Goal: Task Accomplishment & Management: Manage account settings

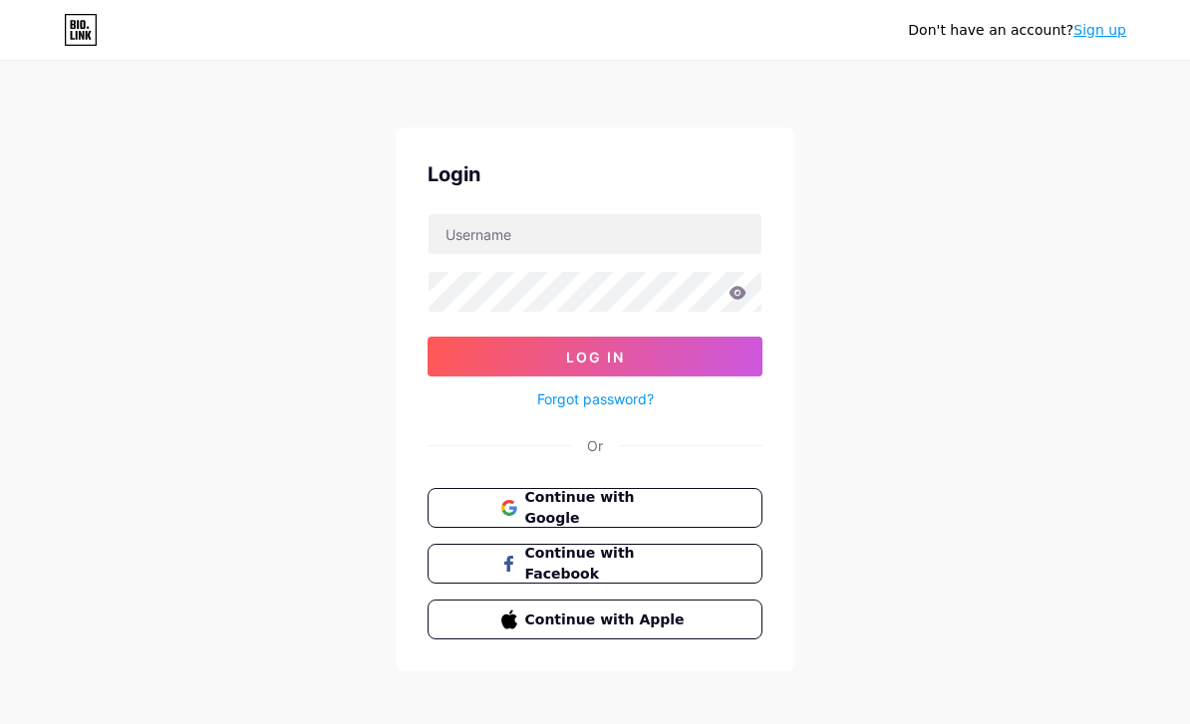
click at [1110, 30] on link "Sign up" at bounding box center [1099, 30] width 53 height 16
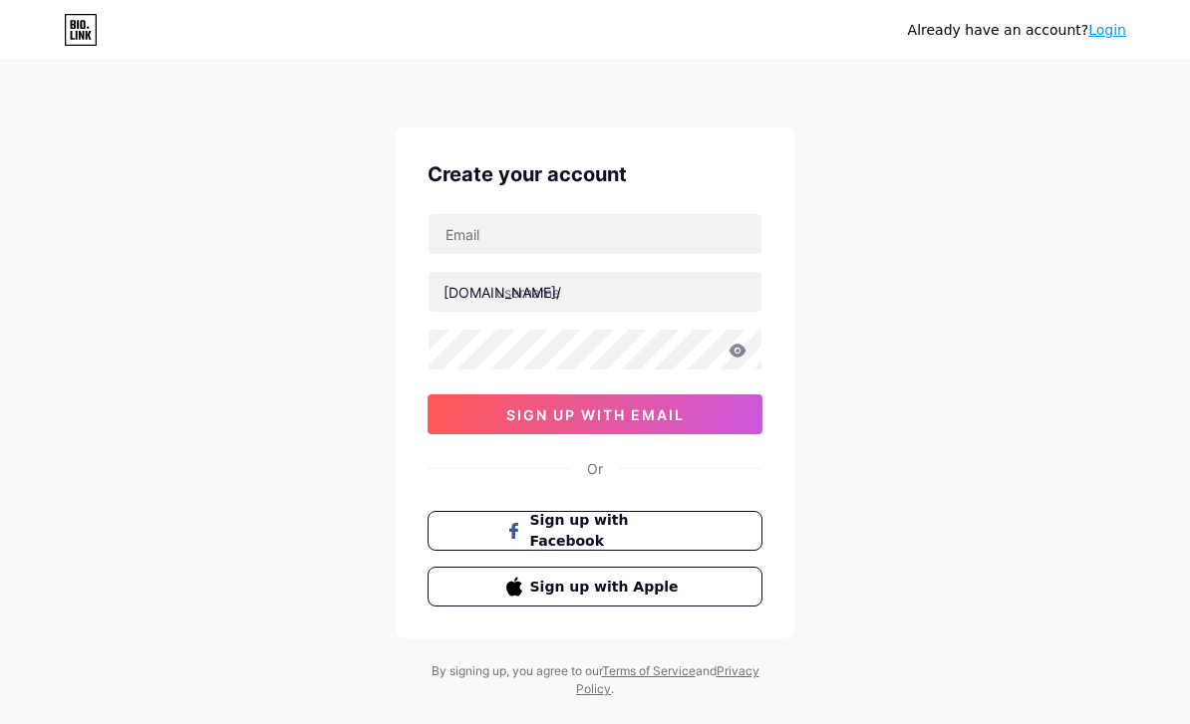
click at [736, 410] on button "sign up with email" at bounding box center [594, 415] width 335 height 40
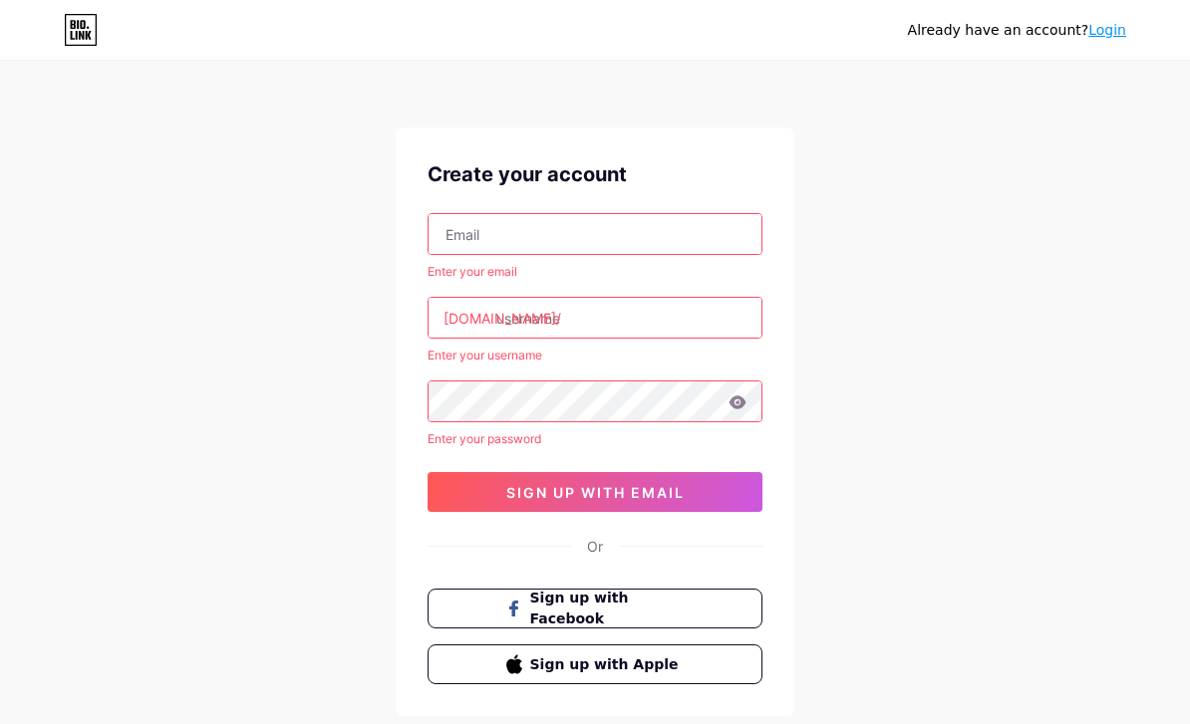
click at [717, 226] on input "text" at bounding box center [594, 234] width 333 height 40
type input "[EMAIL_ADDRESS][DOMAIN_NAME]"
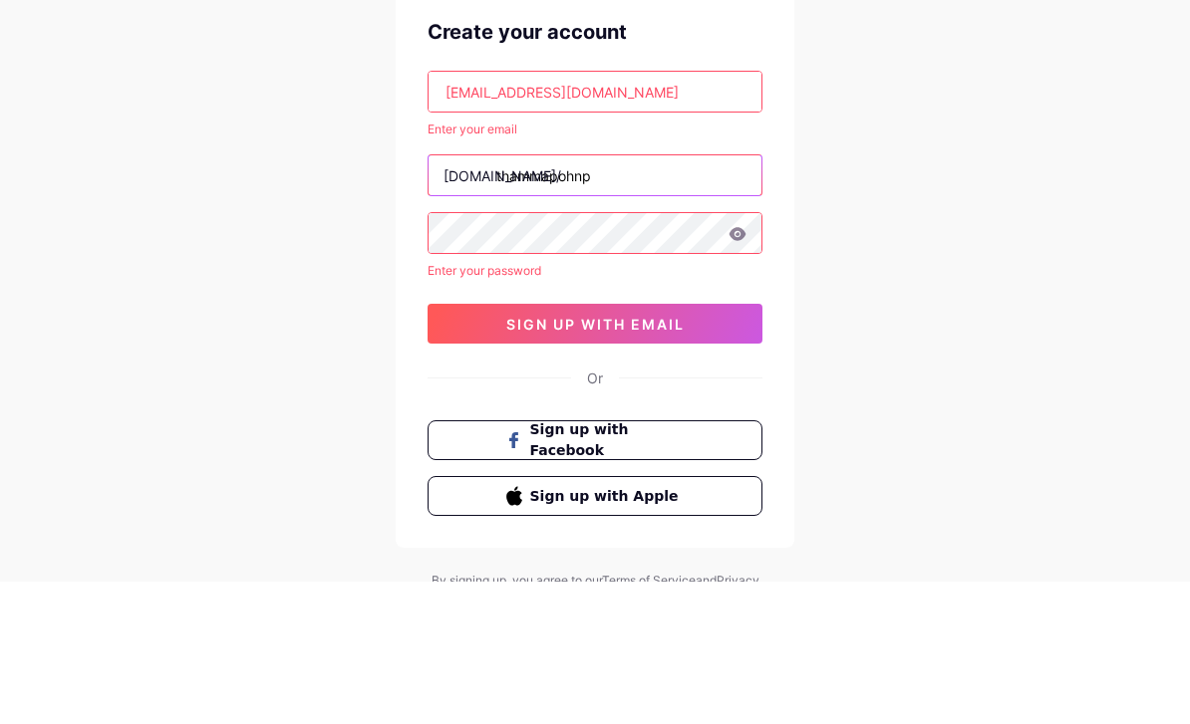
type input "thammapohnpp"
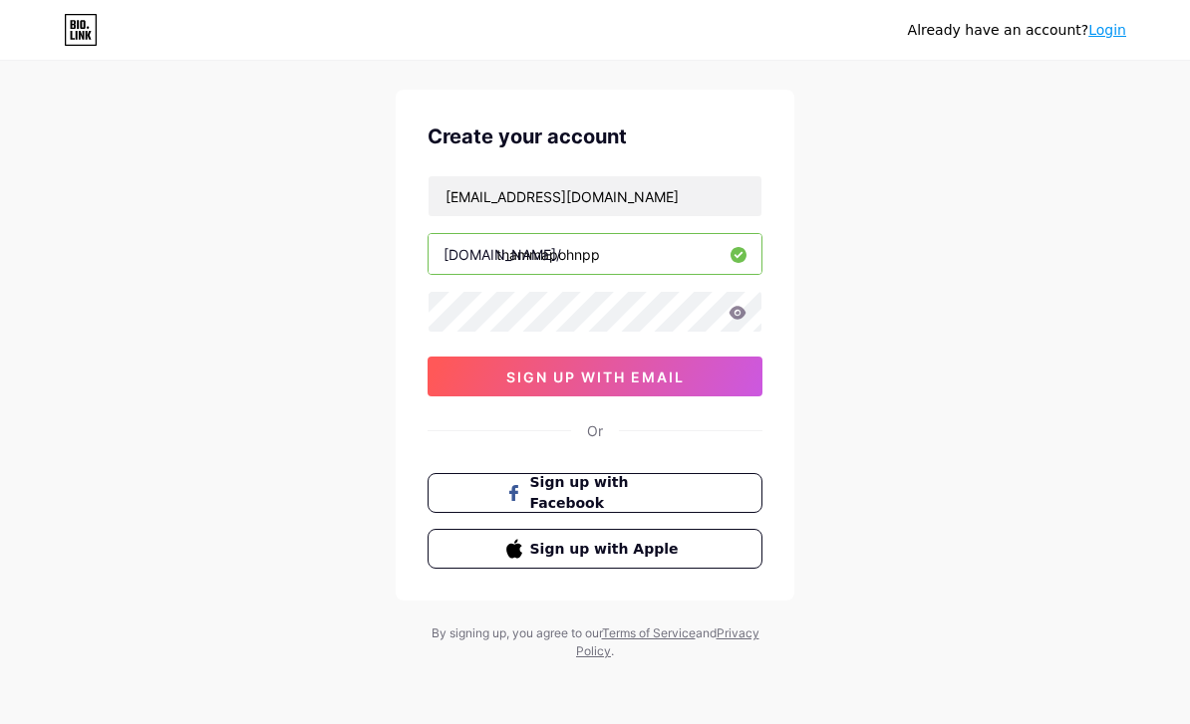
click at [721, 368] on button "sign up with email" at bounding box center [594, 377] width 335 height 40
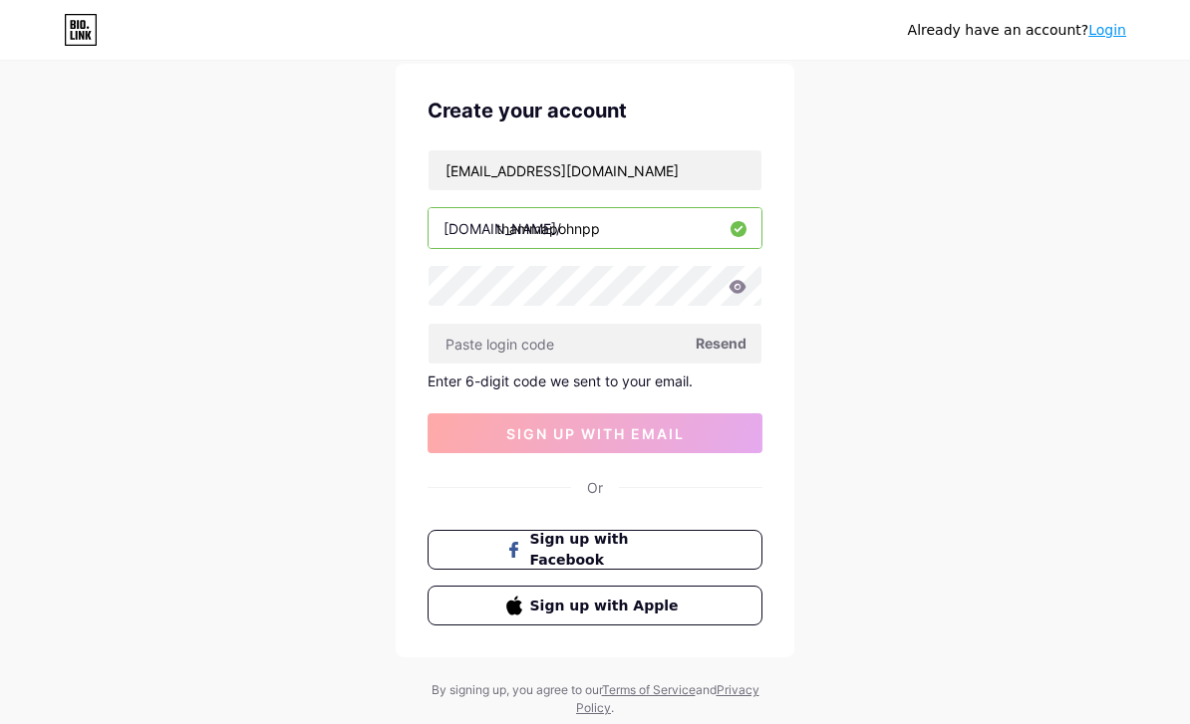
click at [661, 355] on input "text" at bounding box center [594, 344] width 333 height 40
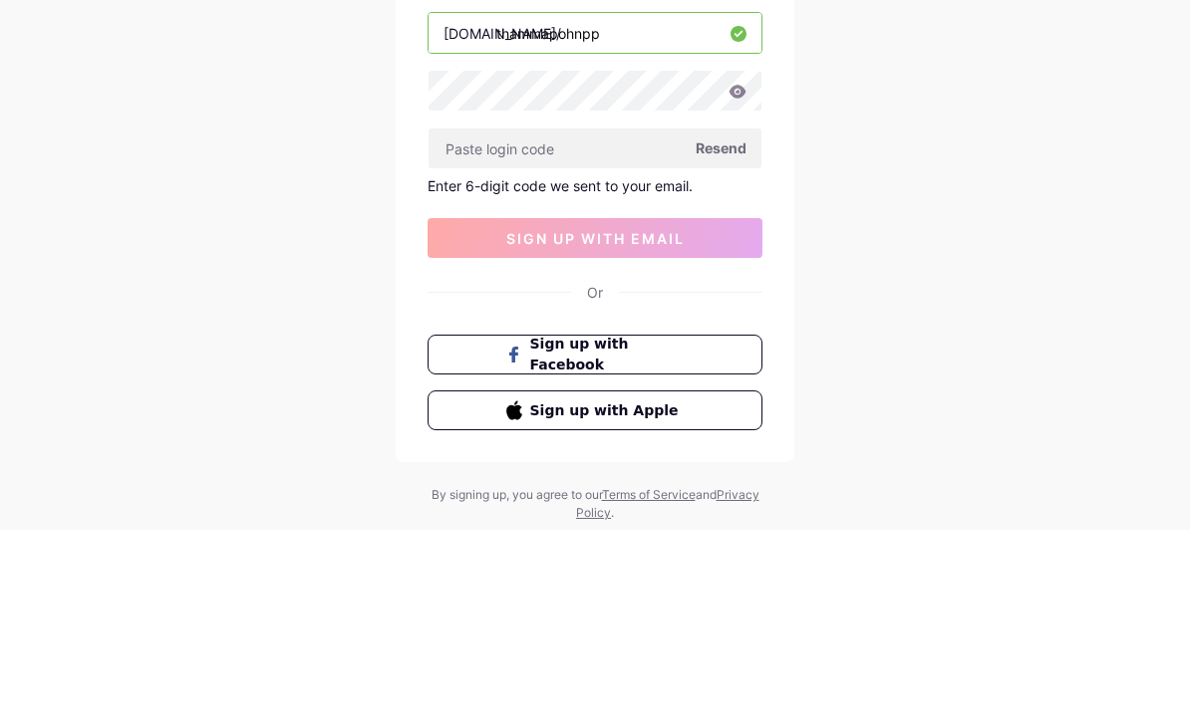
scroll to position [121, 0]
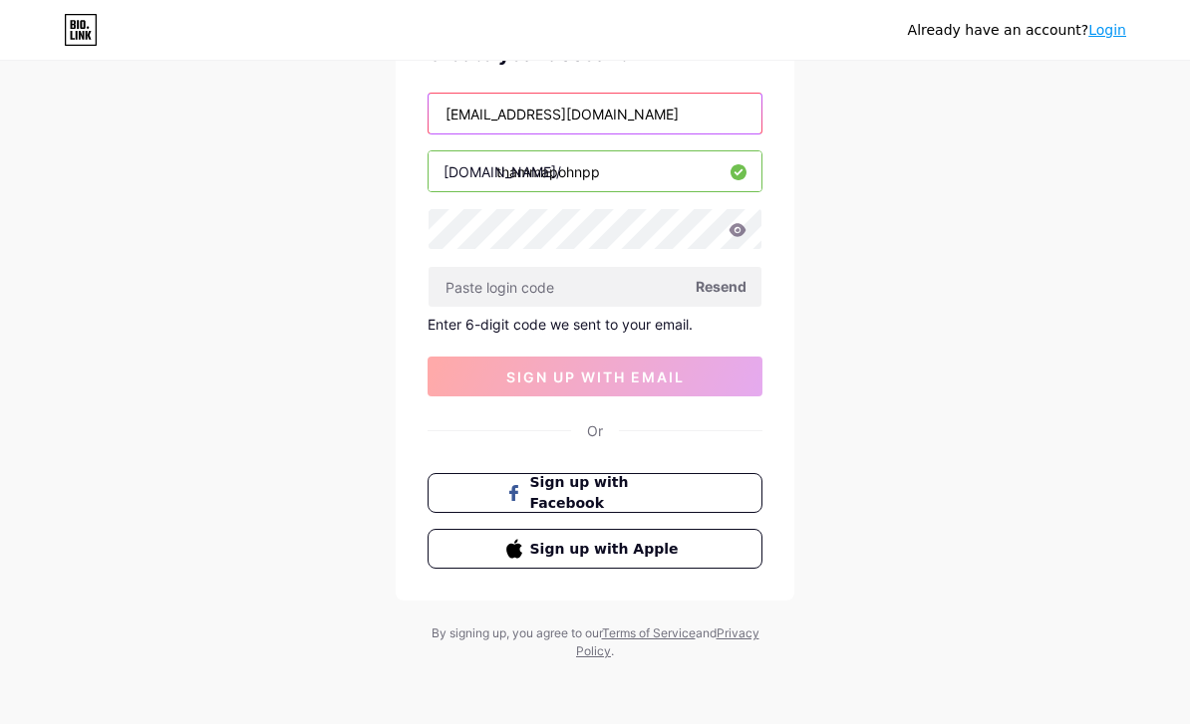
click at [669, 127] on input "[EMAIL_ADDRESS][DOMAIN_NAME]" at bounding box center [594, 114] width 333 height 40
click at [677, 124] on input "[EMAIL_ADDRESS][DOMAIN_NAME]" at bounding box center [594, 114] width 333 height 40
type input "thammapohn.ppt@gmail.com"
click at [108, 234] on div "Already have an account? Login Create your account thammapohn.ppt@gmail.com bio…" at bounding box center [595, 301] width 1190 height 845
click at [738, 231] on icon at bounding box center [737, 229] width 17 height 13
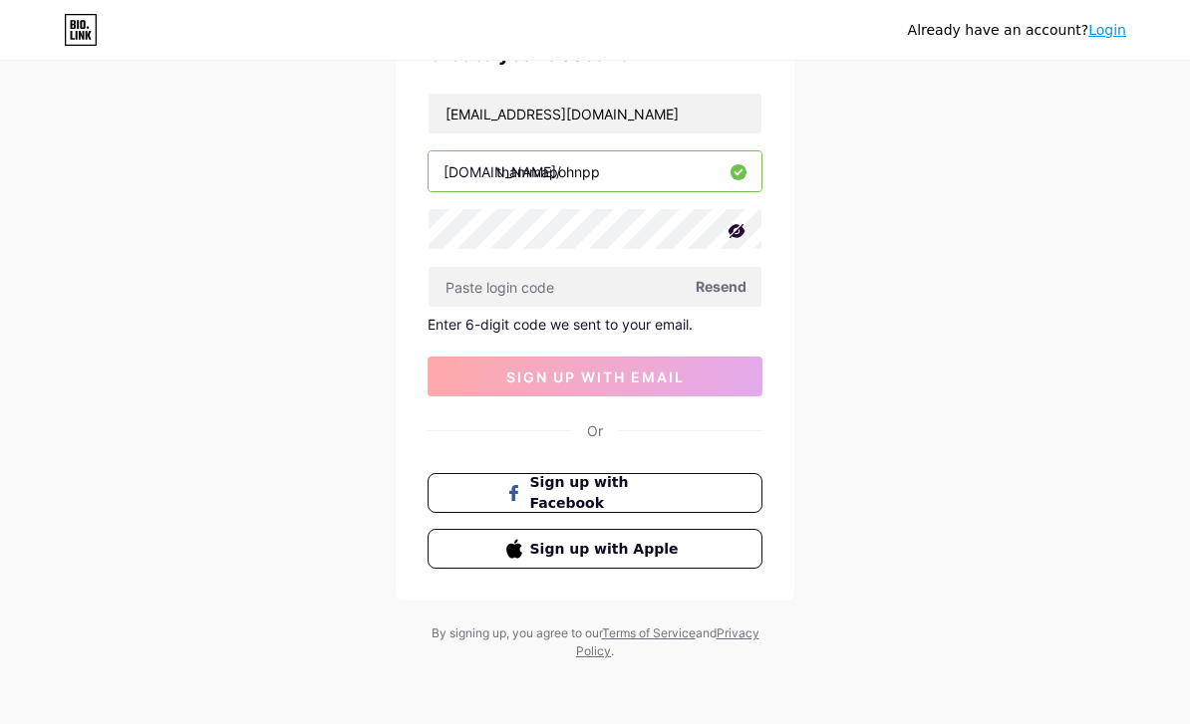
click at [742, 232] on icon at bounding box center [736, 231] width 17 height 14
click at [710, 379] on button "sign up with email" at bounding box center [594, 377] width 335 height 40
click at [724, 388] on button "sign up with email" at bounding box center [594, 377] width 335 height 40
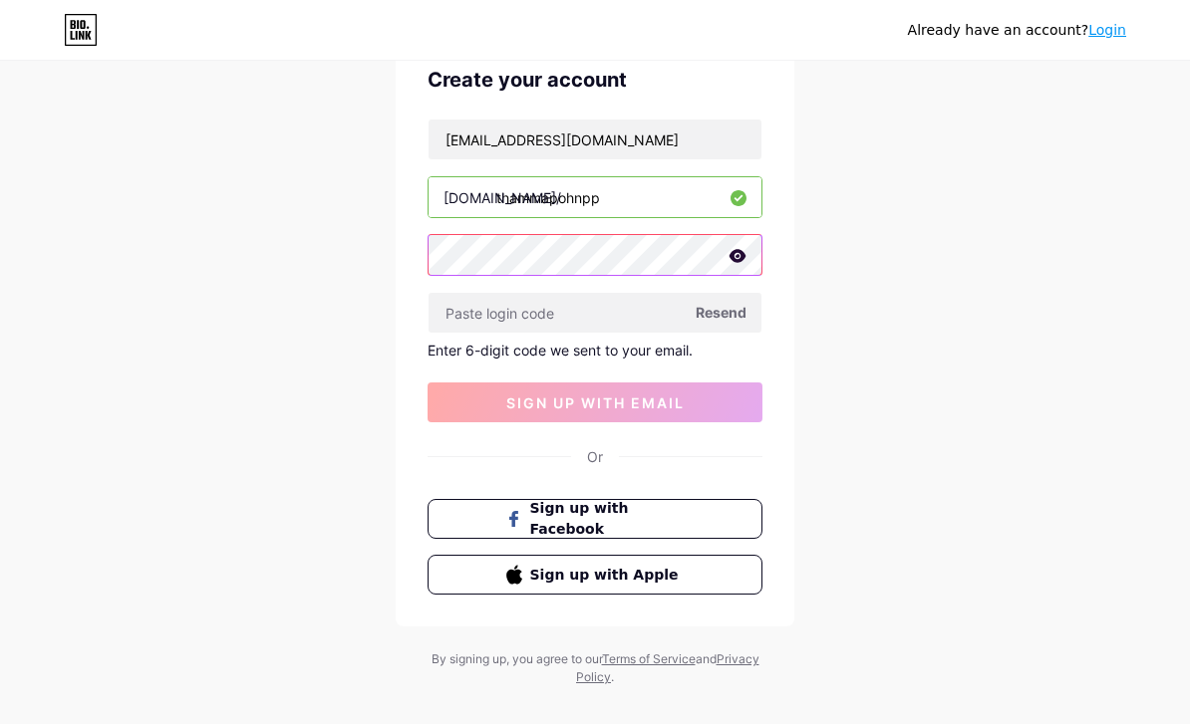
scroll to position [94, 0]
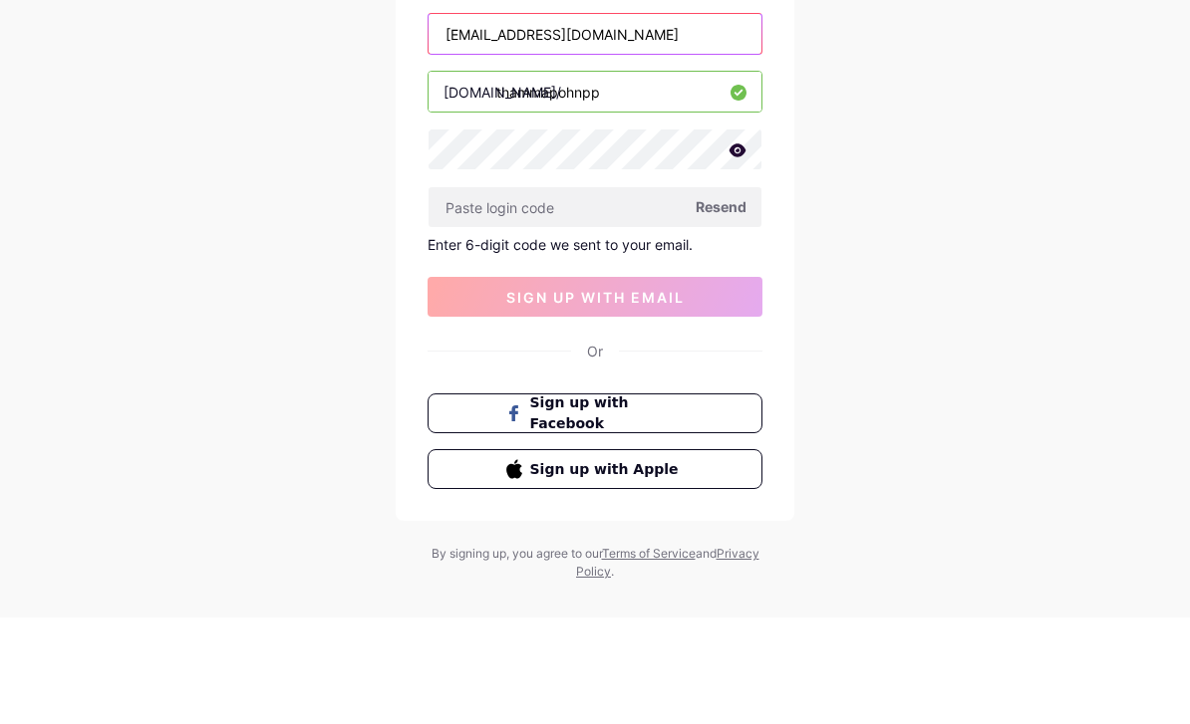
click at [671, 121] on input "thammapohn.ppt@gmail.com" at bounding box center [594, 141] width 333 height 40
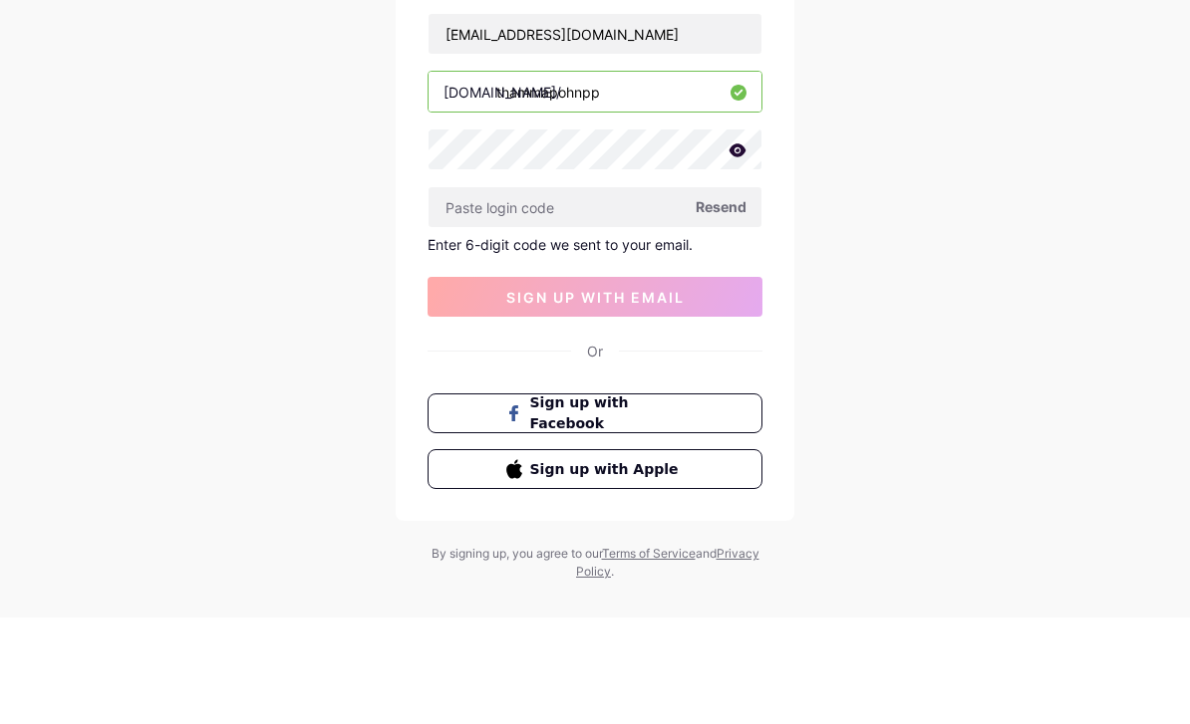
click at [142, 207] on div "Already have an account? Login Create your account thammapohn.ppt@gmail.com bio…" at bounding box center [595, 328] width 1190 height 845
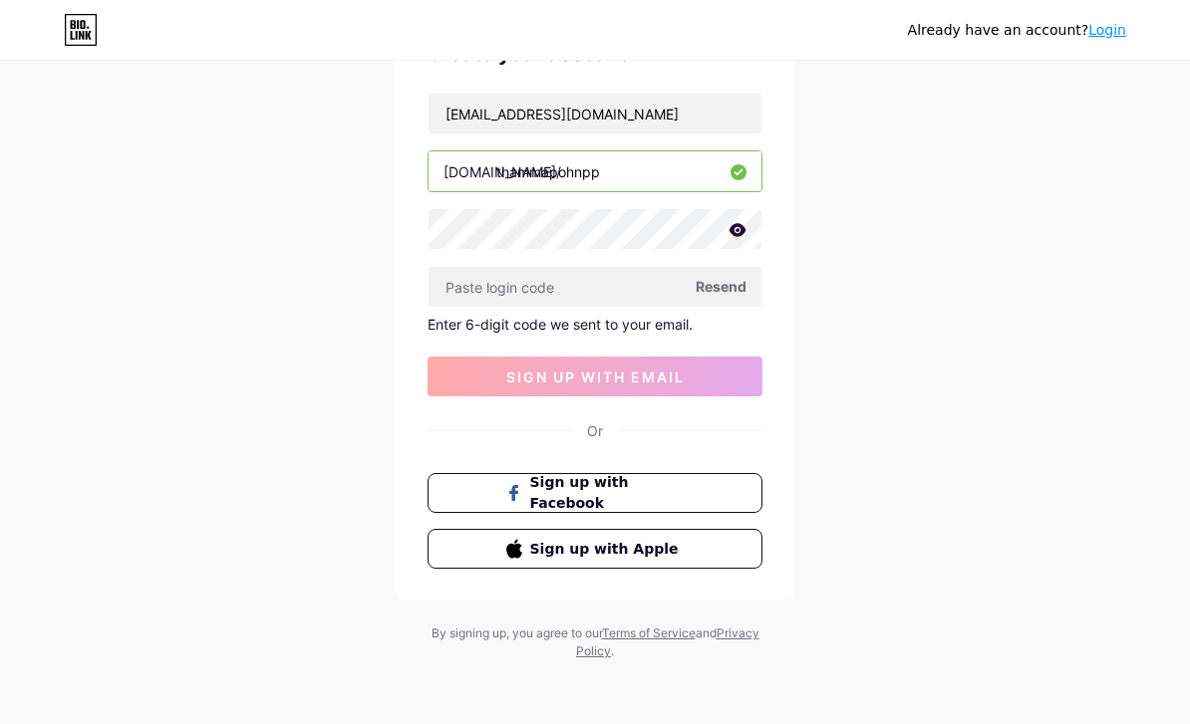
click at [731, 283] on span "Resend" at bounding box center [721, 286] width 51 height 21
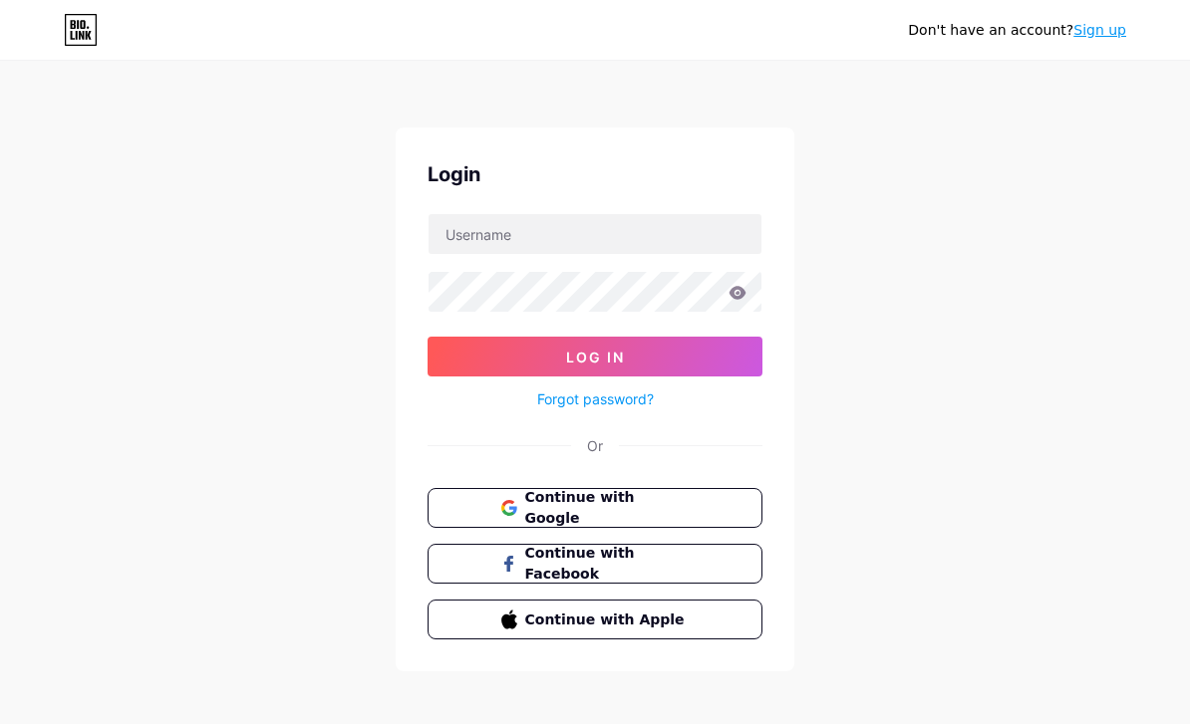
click at [746, 504] on button "Continue with Google" at bounding box center [594, 508] width 335 height 40
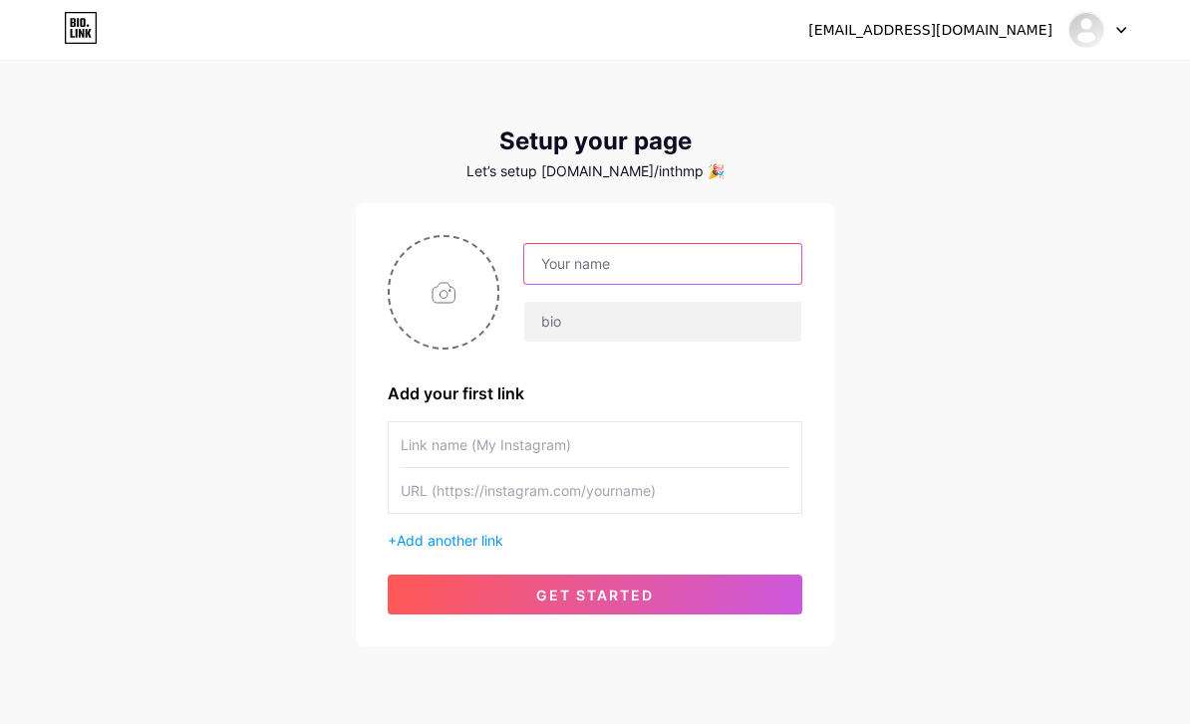
click at [559, 258] on input "text" at bounding box center [662, 264] width 277 height 40
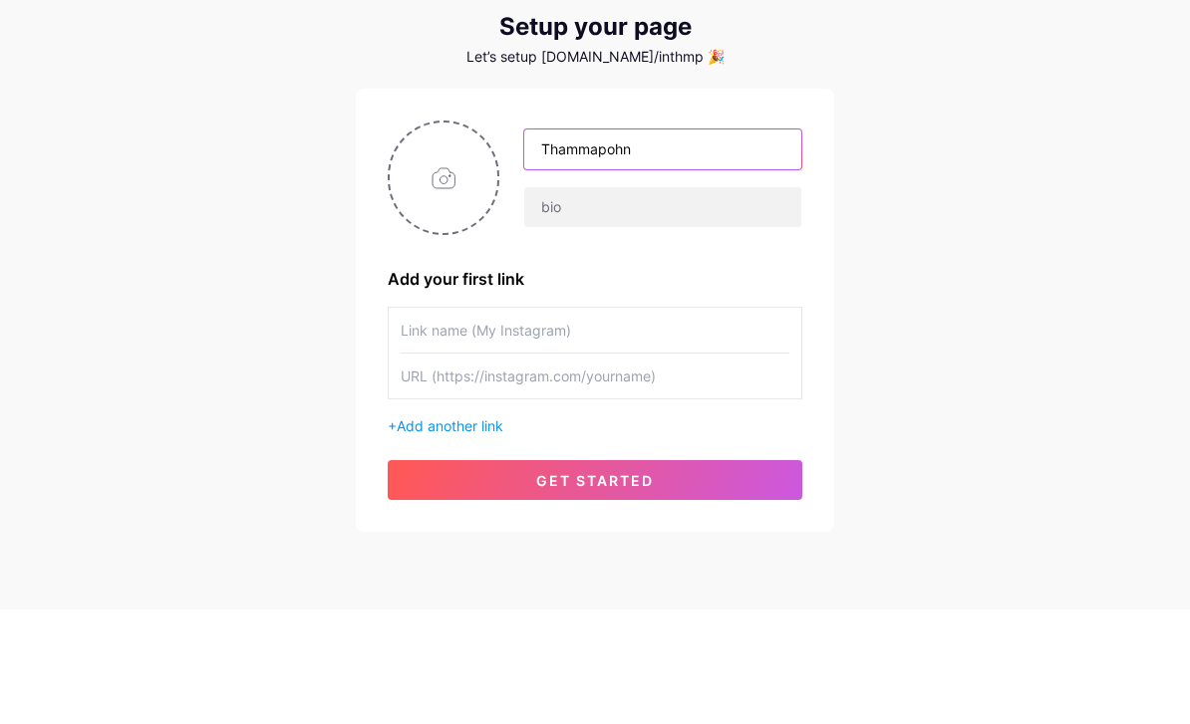
type input "Thammapohn"
click at [979, 205] on div "[EMAIL_ADDRESS][DOMAIN_NAME] Dashboard Logout Setup your page Let’s setup [DOMA…" at bounding box center [595, 355] width 1190 height 710
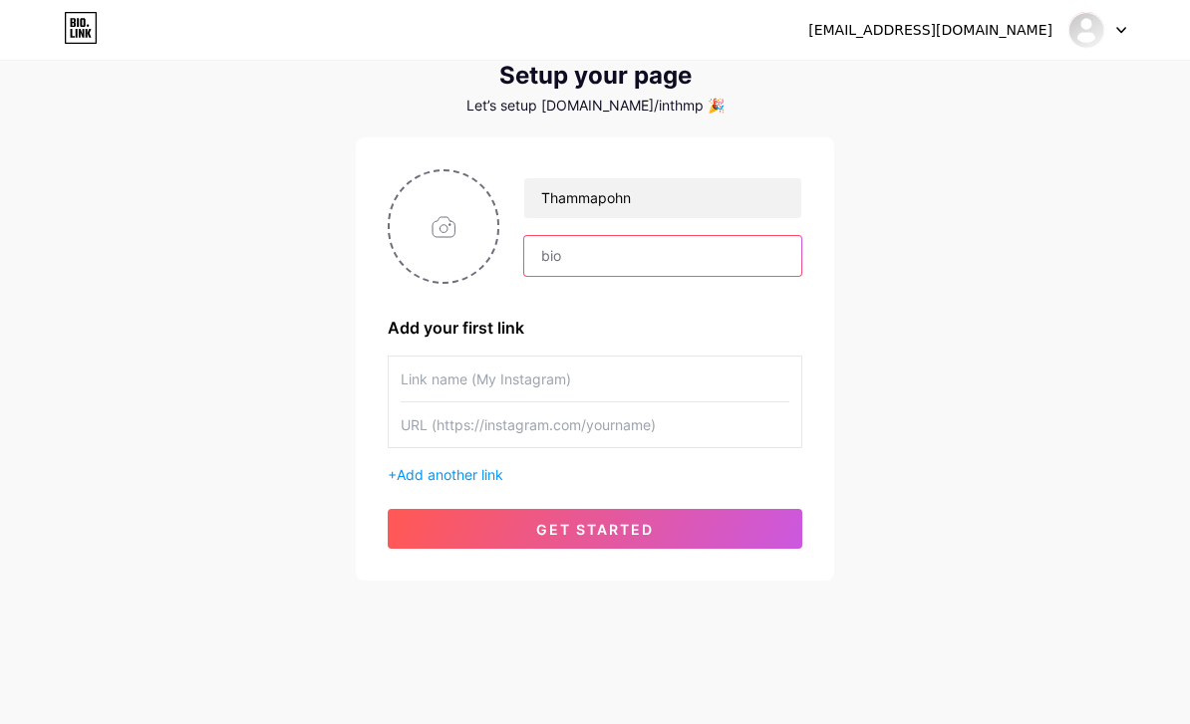
click at [734, 270] on input "text" at bounding box center [662, 256] width 277 height 40
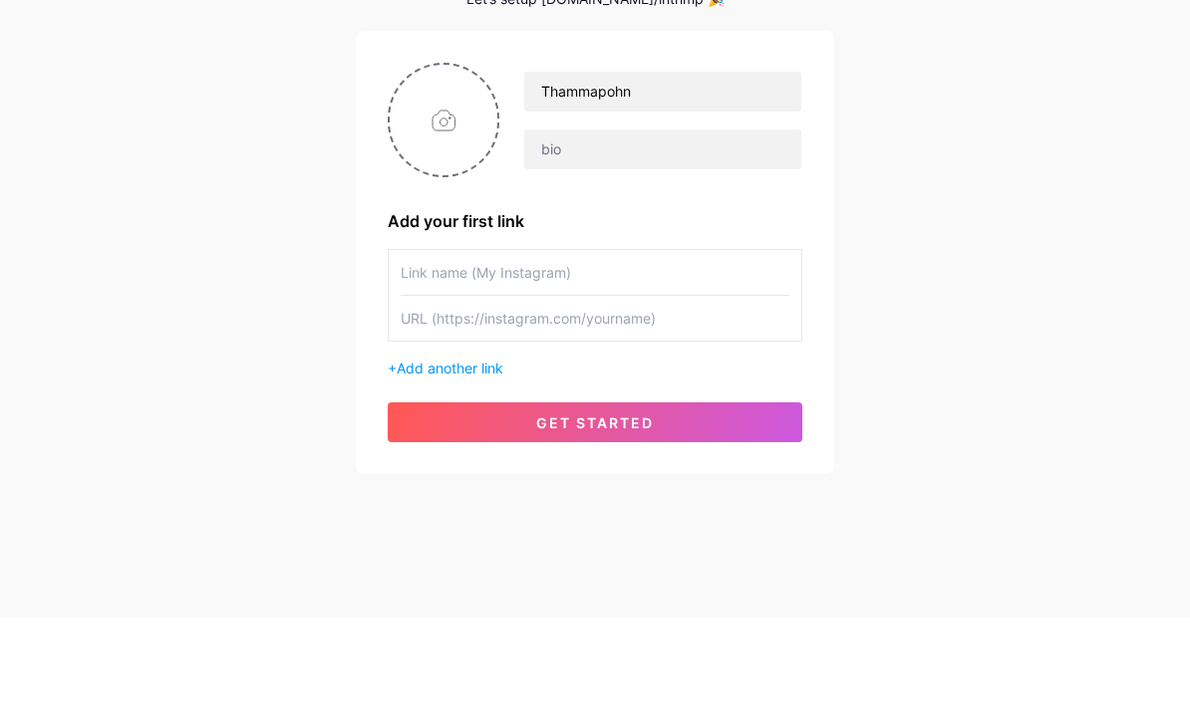
click at [942, 152] on div "[EMAIL_ADDRESS][DOMAIN_NAME] Dashboard Logout Setup your page Let’s setup [DOMA…" at bounding box center [595, 289] width 1190 height 710
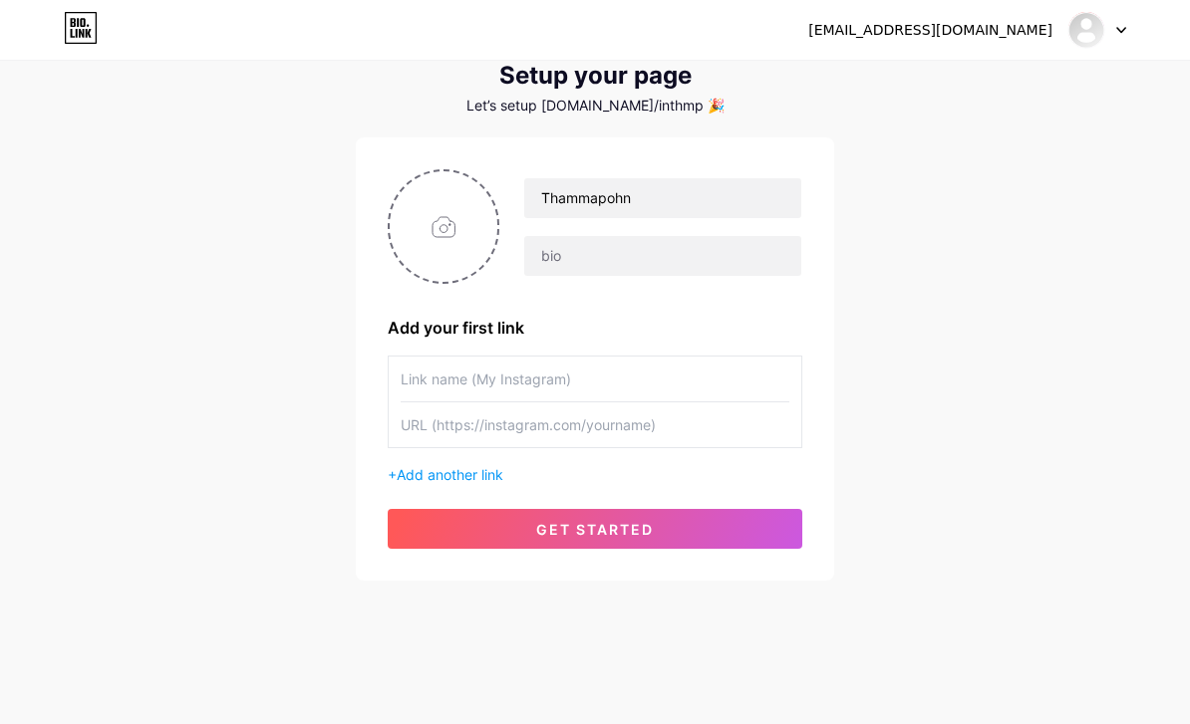
click at [716, 546] on button "get started" at bounding box center [595, 529] width 415 height 40
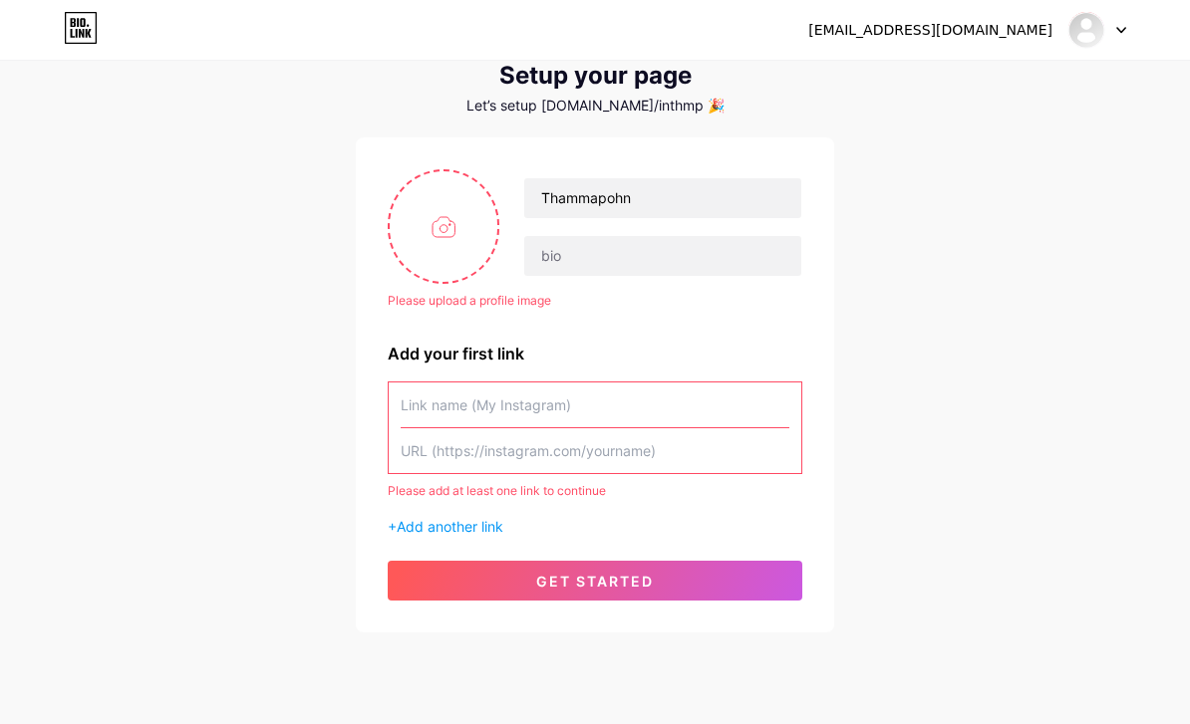
click at [709, 423] on input "text" at bounding box center [595, 405] width 389 height 45
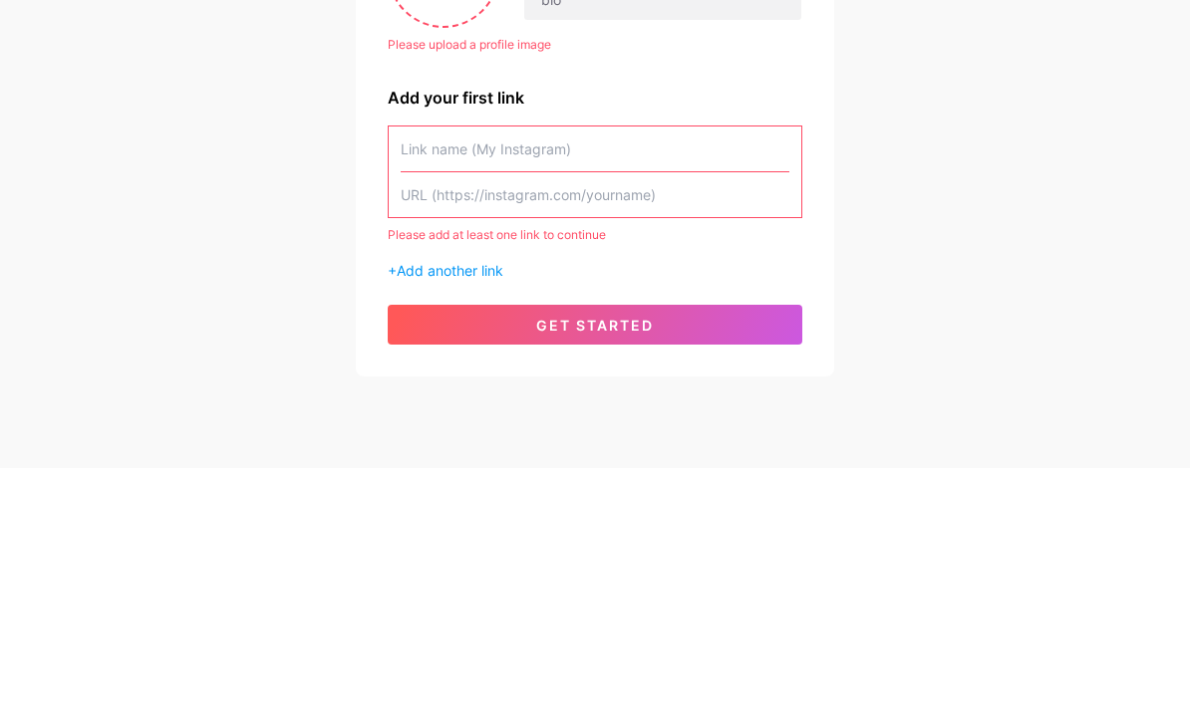
click at [994, 150] on div "[EMAIL_ADDRESS][DOMAIN_NAME] Dashboard Logout Setup your page Let’s setup [DOMA…" at bounding box center [595, 315] width 1190 height 762
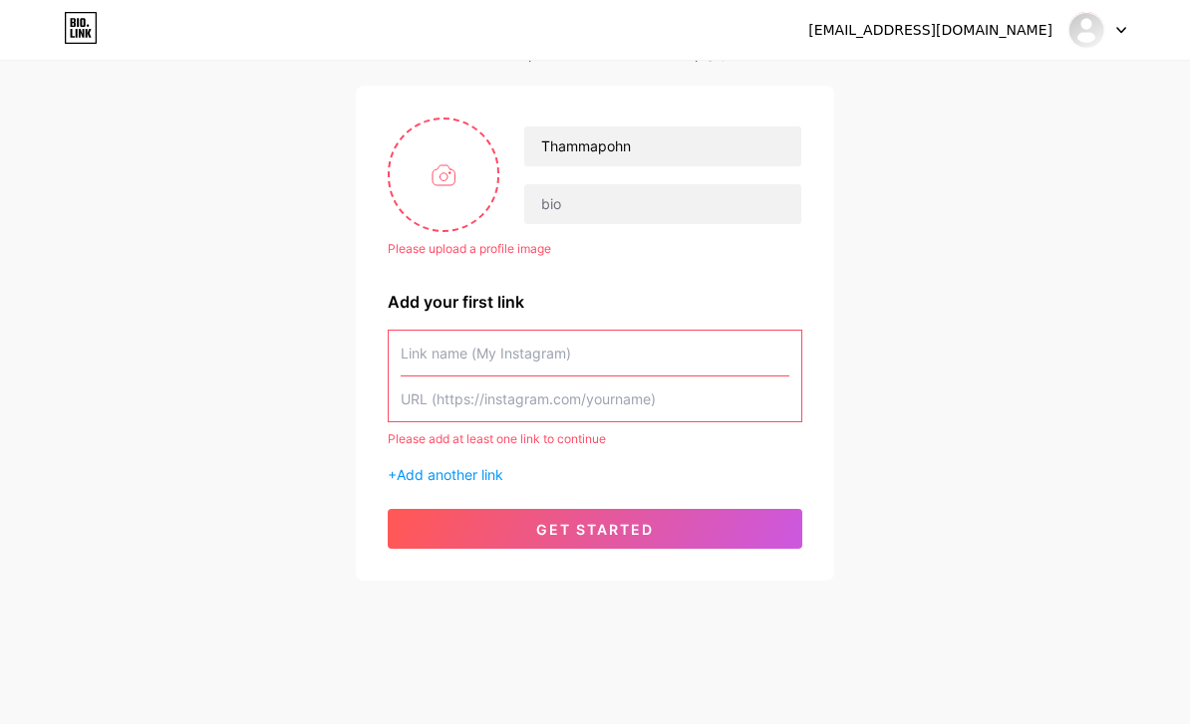
click at [461, 191] on input "file" at bounding box center [444, 175] width 108 height 111
click at [437, 198] on input "file" at bounding box center [444, 175] width 108 height 111
click at [1189, 160] on div "[EMAIL_ADDRESS][DOMAIN_NAME] Dashboard Logout Setup your page Let’s setup [DOMA…" at bounding box center [595, 263] width 1190 height 762
type input "C:\fakepath\664DA5C4-CC38-4617-93A2-848E11394A41.jpeg"
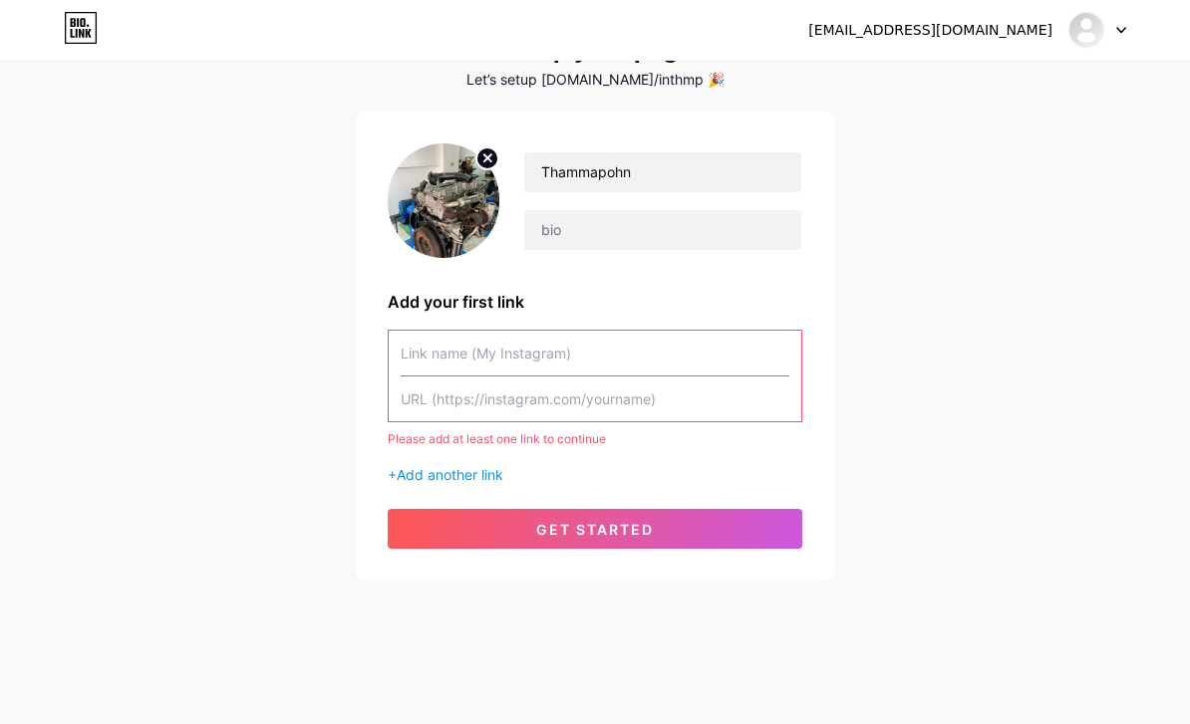
click at [662, 406] on input "text" at bounding box center [595, 399] width 389 height 45
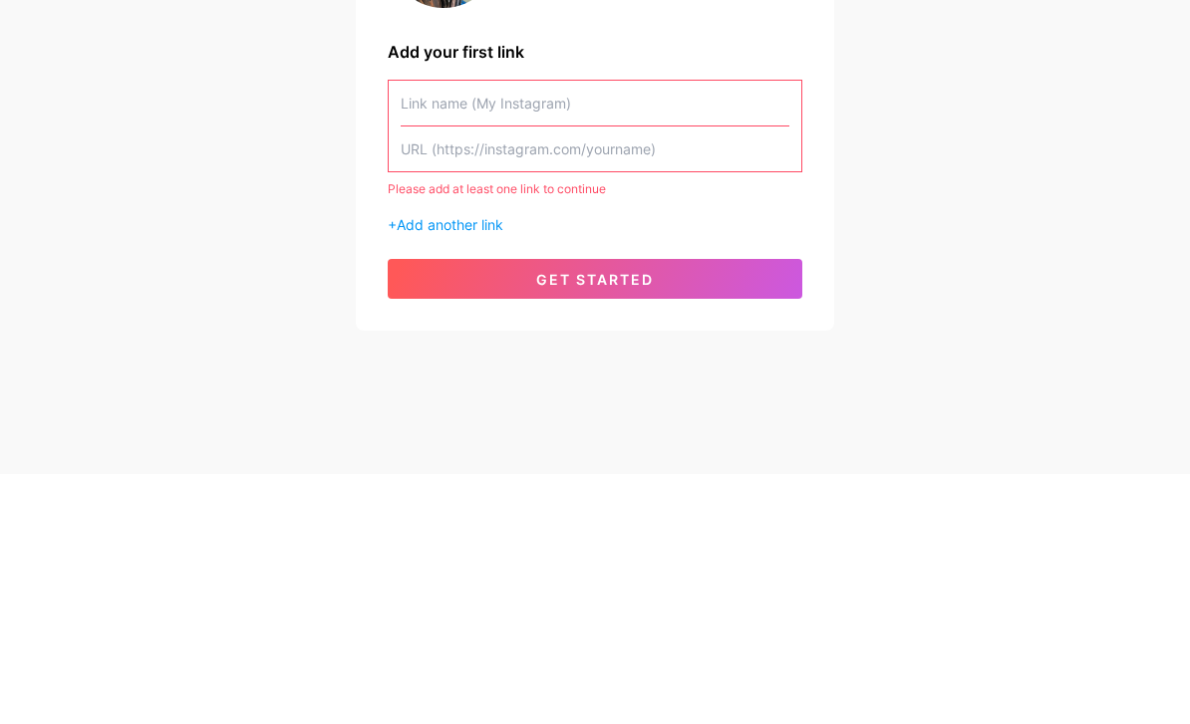
click at [719, 377] on input "text" at bounding box center [595, 399] width 389 height 45
paste input "[URL][DOMAIN_NAME]"
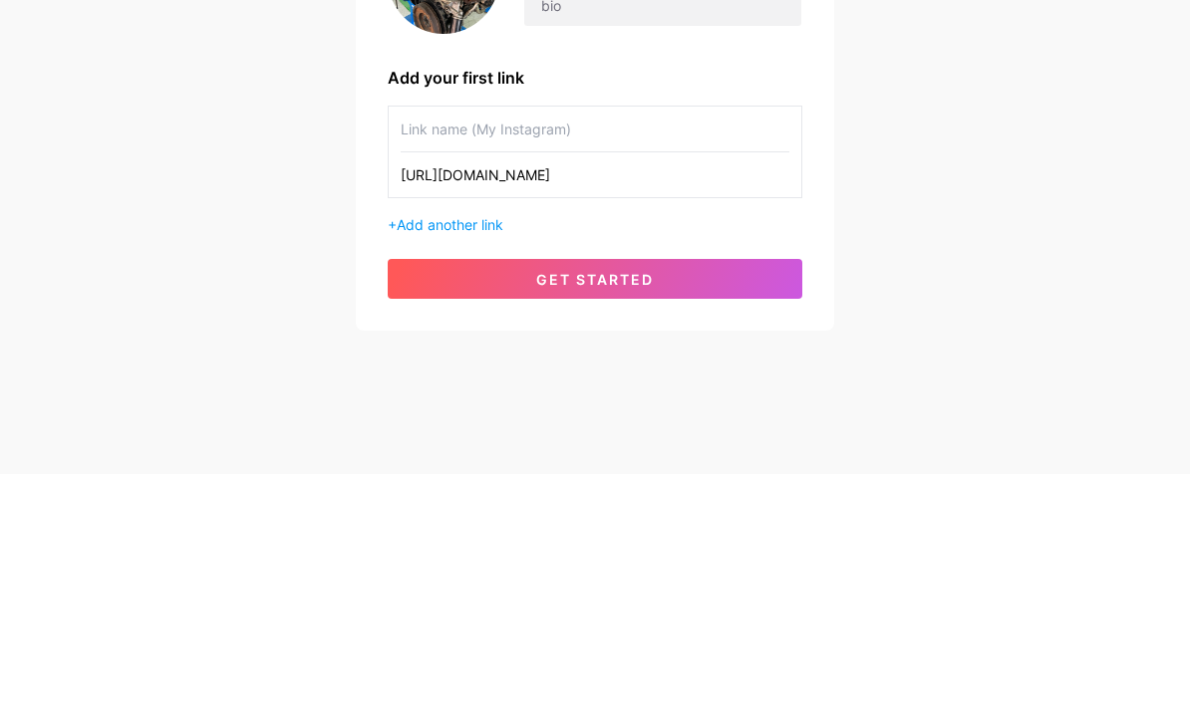
type input "[URL][DOMAIN_NAME]"
click at [421, 357] on input "text" at bounding box center [595, 379] width 389 height 45
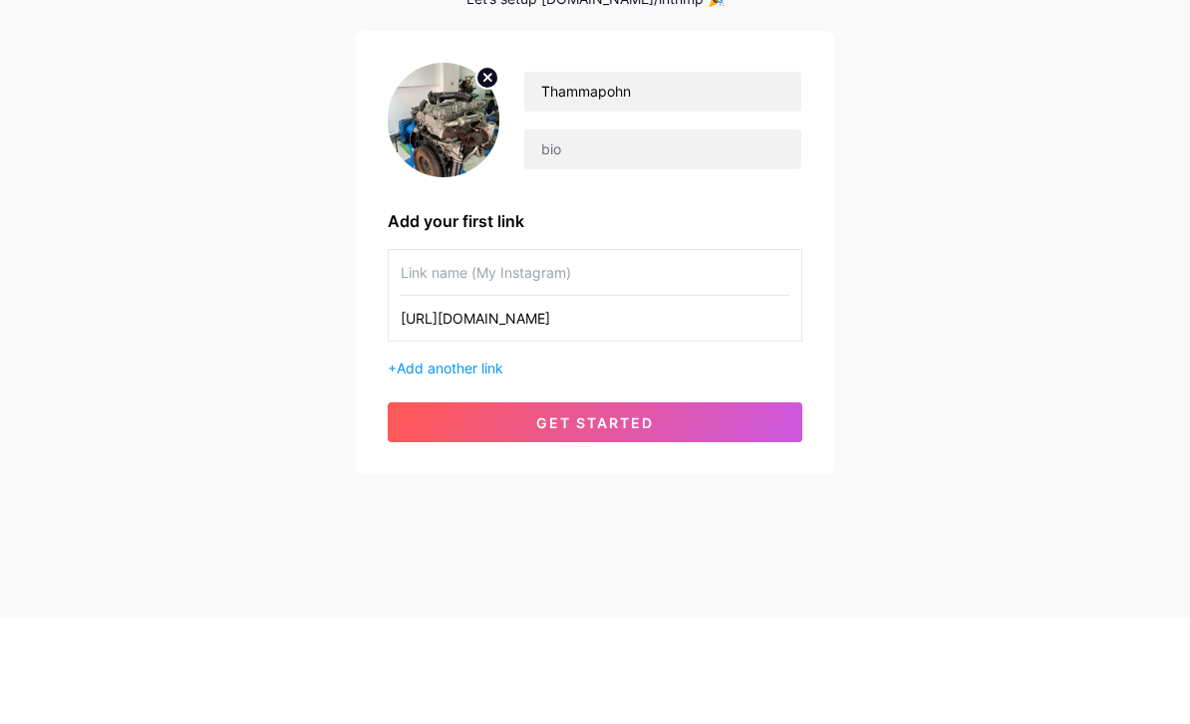
click at [416, 357] on input "text" at bounding box center [595, 379] width 389 height 45
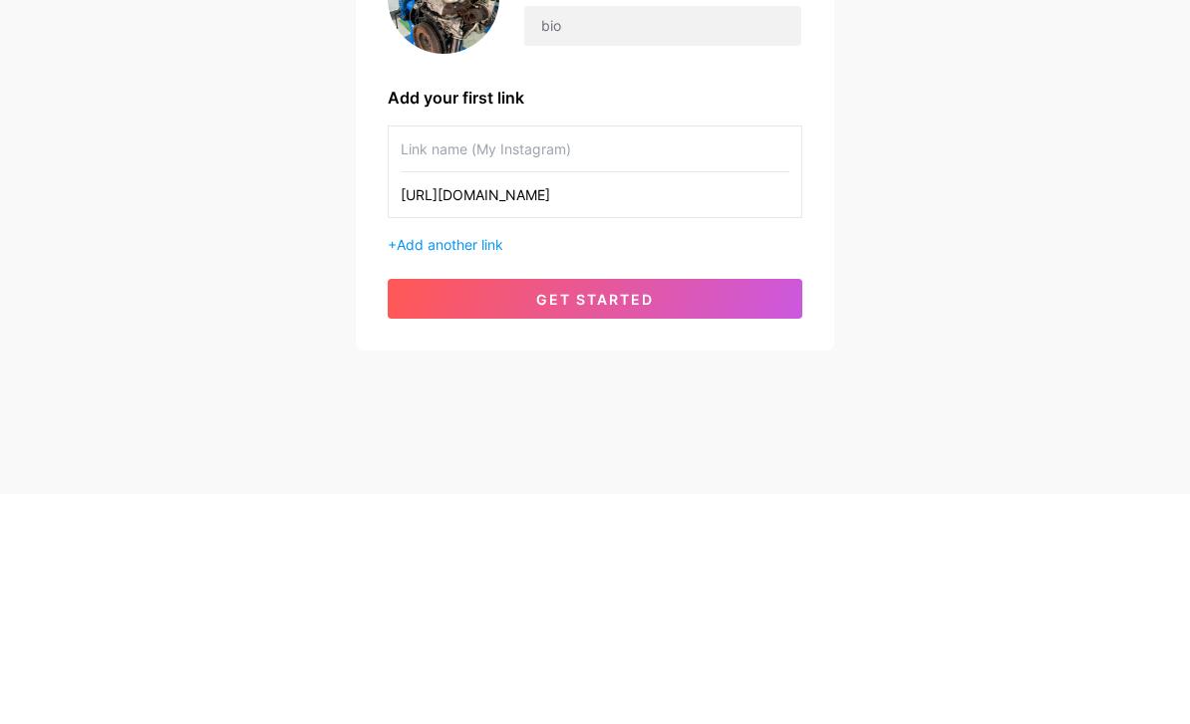
click at [133, 175] on div "[EMAIL_ADDRESS][DOMAIN_NAME] Dashboard Logout Setup your page Let’s setup [DOMA…" at bounding box center [595, 289] width 1190 height 710
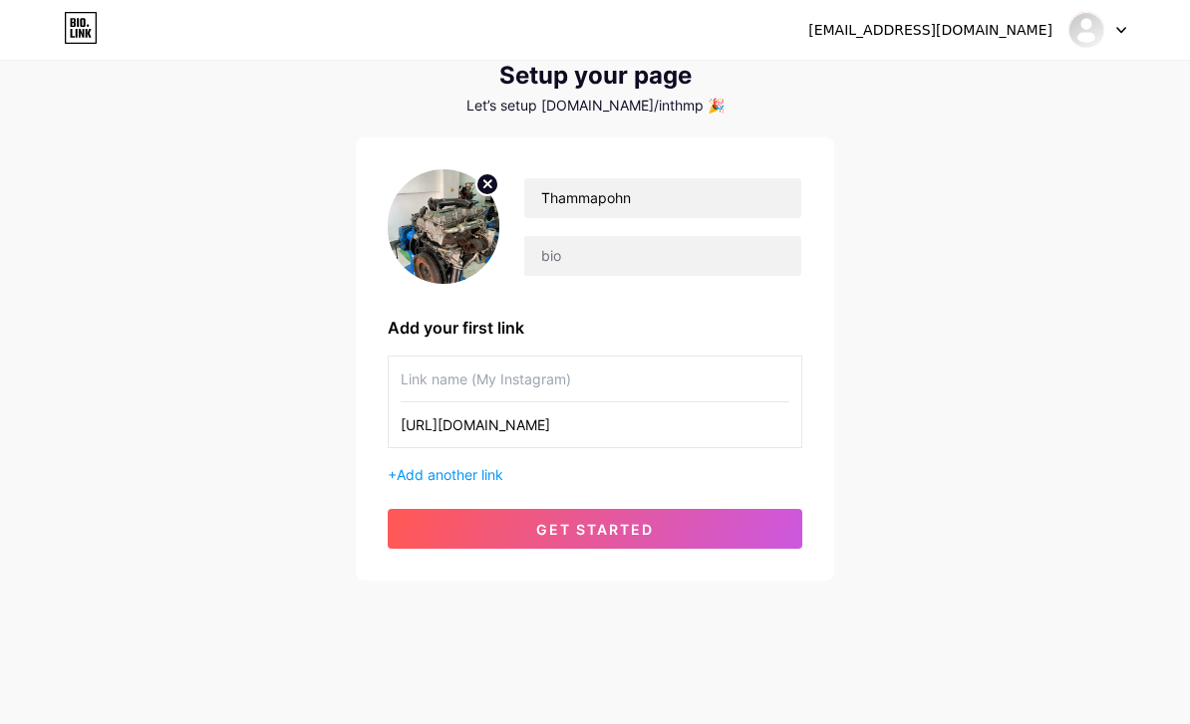
click at [451, 541] on button "get started" at bounding box center [595, 529] width 415 height 40
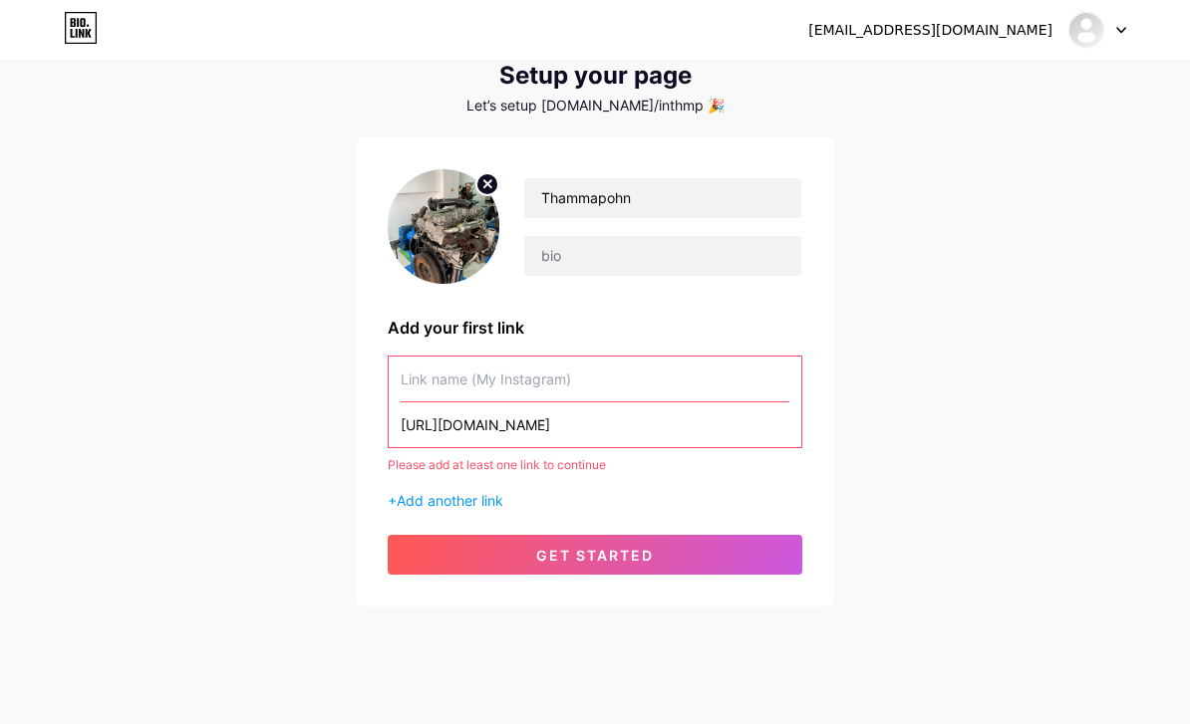
click at [432, 385] on input "text" at bounding box center [595, 379] width 389 height 45
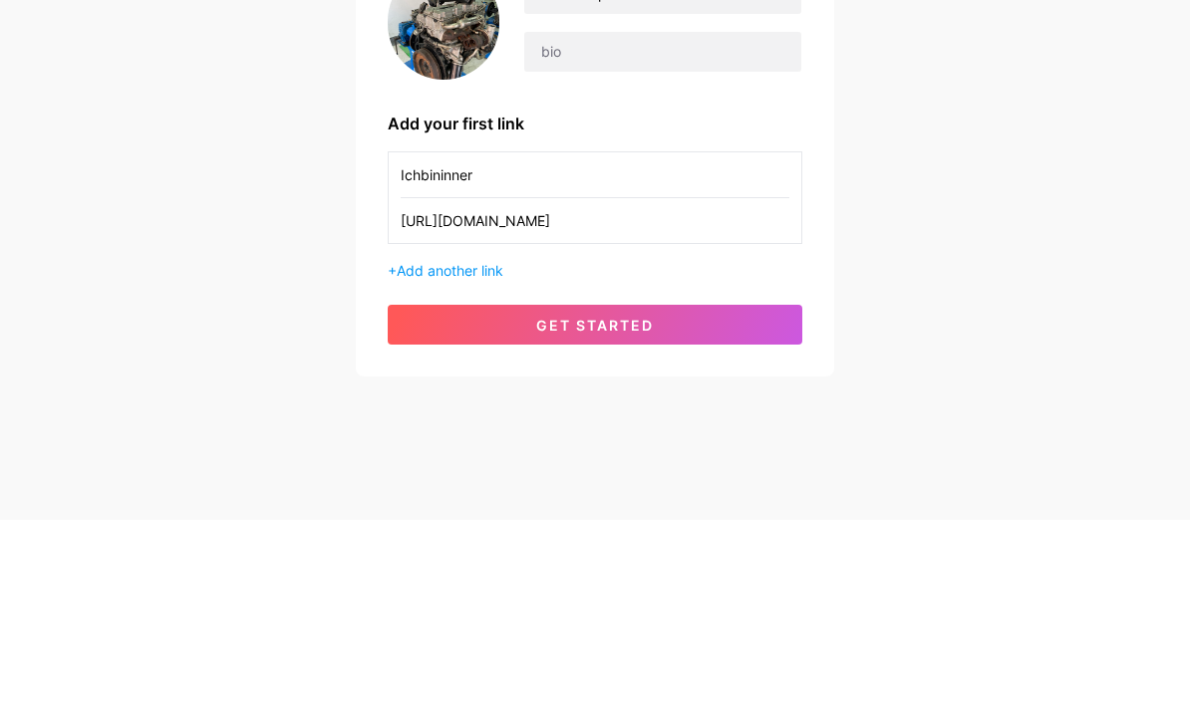
type input "Ichbininner"
click at [978, 161] on div "[EMAIL_ADDRESS][DOMAIN_NAME] Dashboard Logout Setup your page Let’s setup [DOMA…" at bounding box center [595, 289] width 1190 height 710
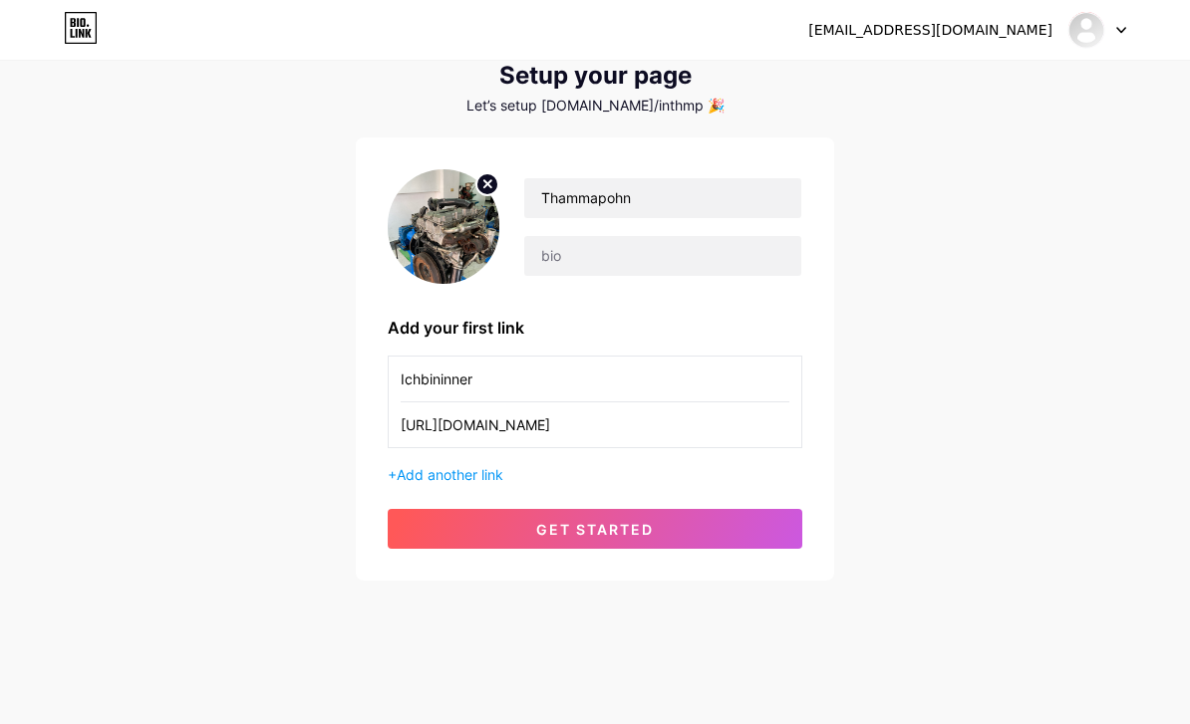
click at [677, 520] on button "get started" at bounding box center [595, 529] width 415 height 40
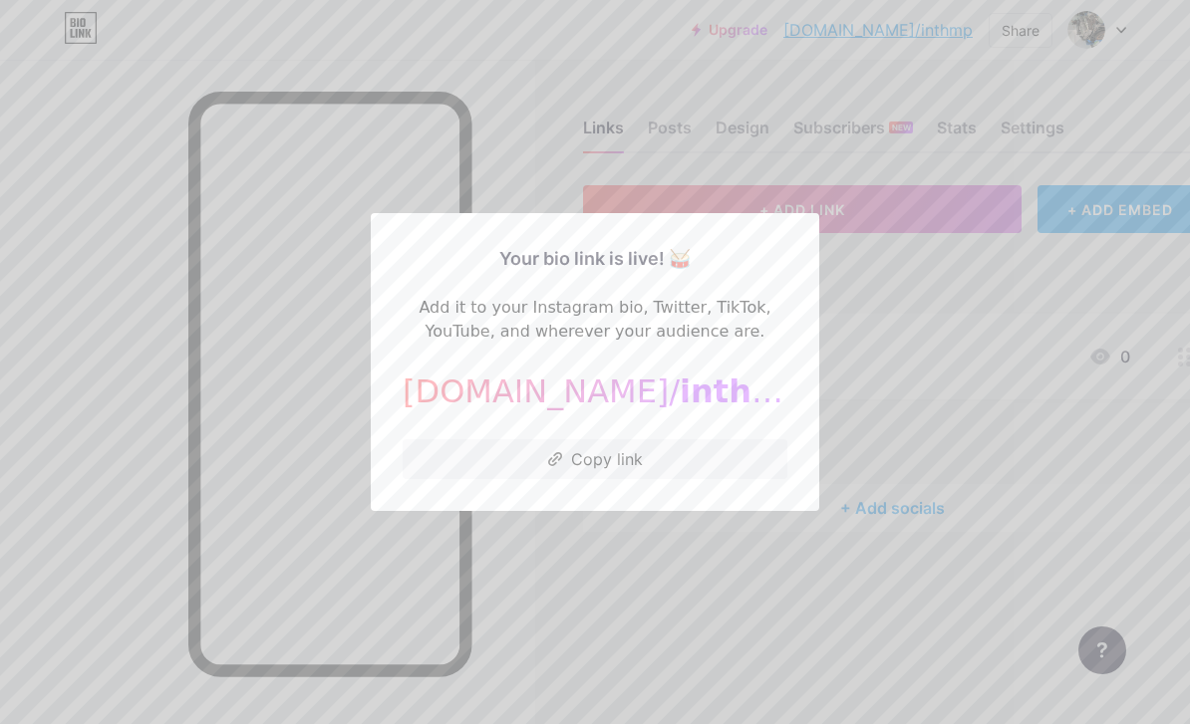
click at [841, 333] on div at bounding box center [595, 362] width 1190 height 724
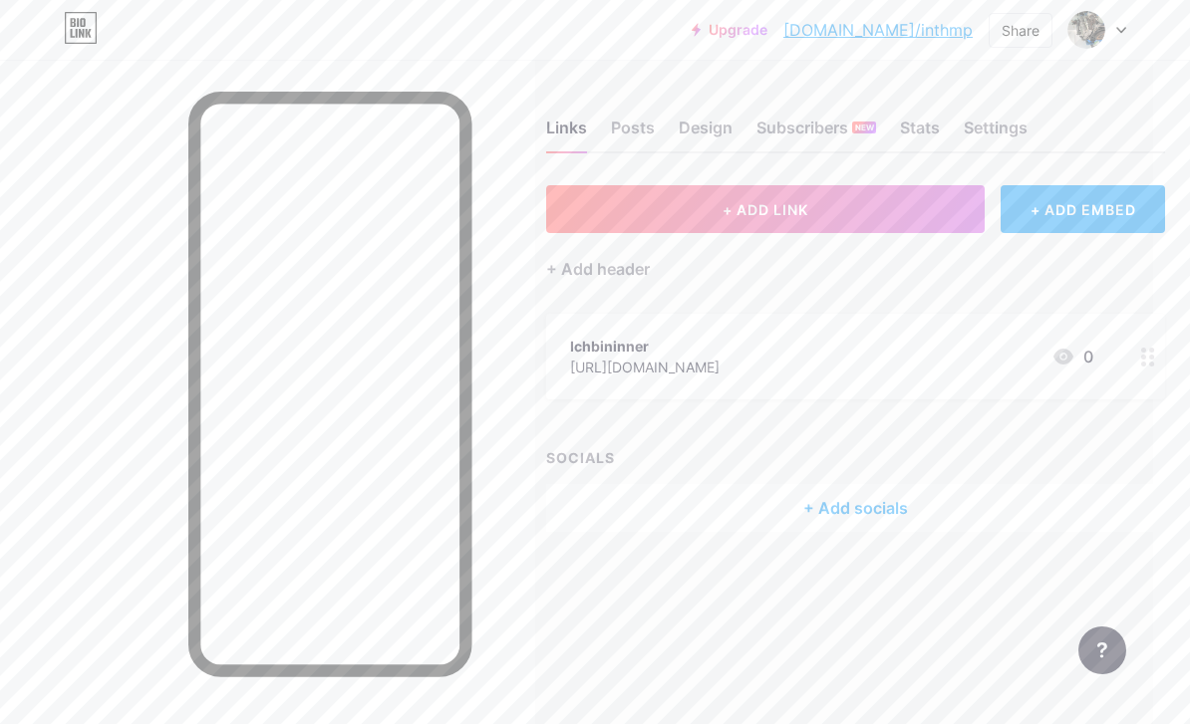
scroll to position [0, 32]
click at [1080, 46] on span at bounding box center [1086, 30] width 38 height 38
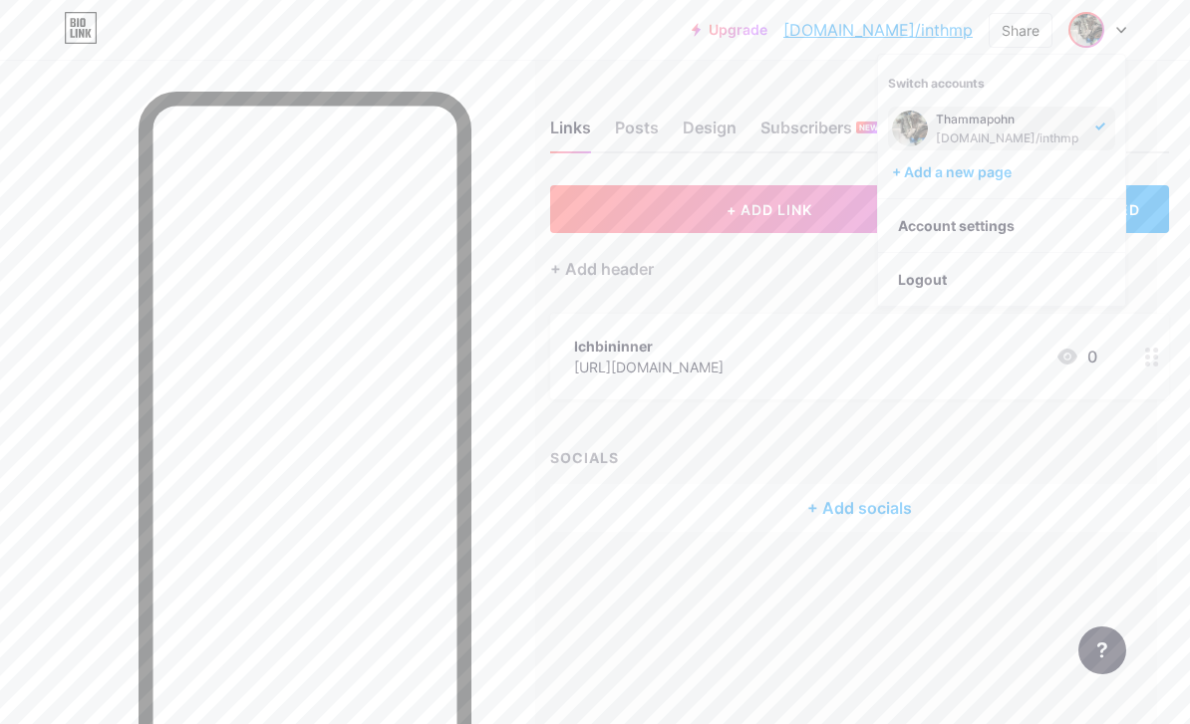
scroll to position [0, 0]
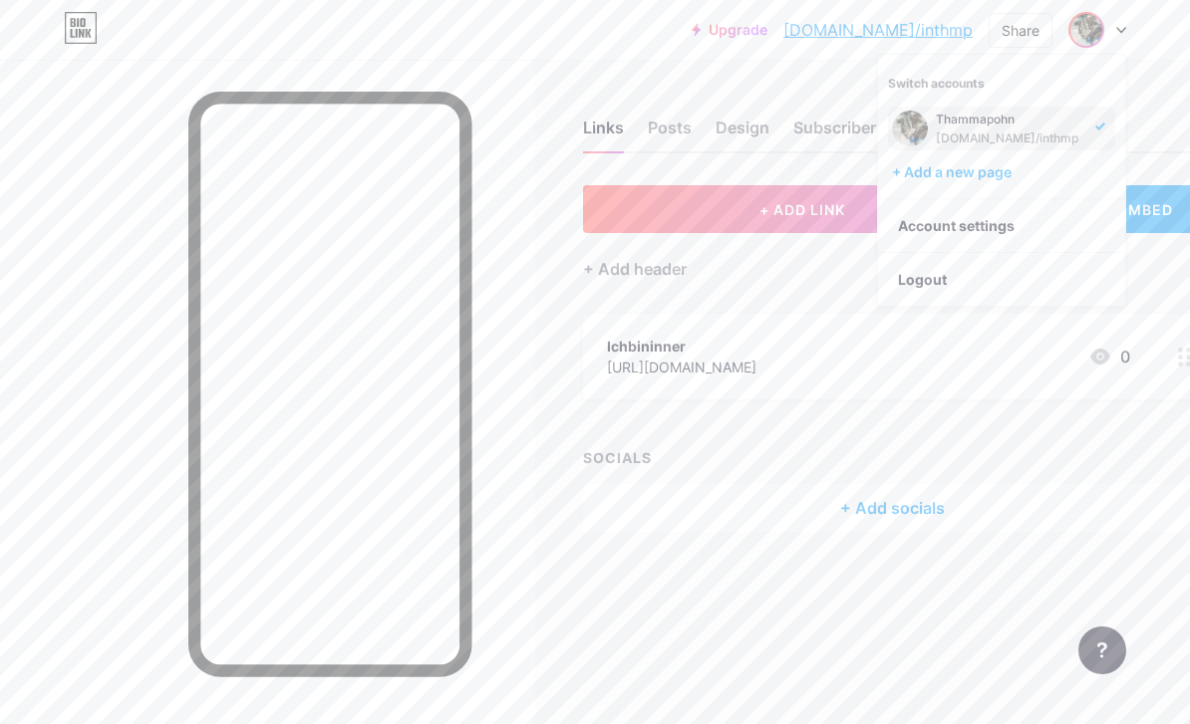
click at [952, 447] on div "SOCIALS" at bounding box center [892, 457] width 619 height 21
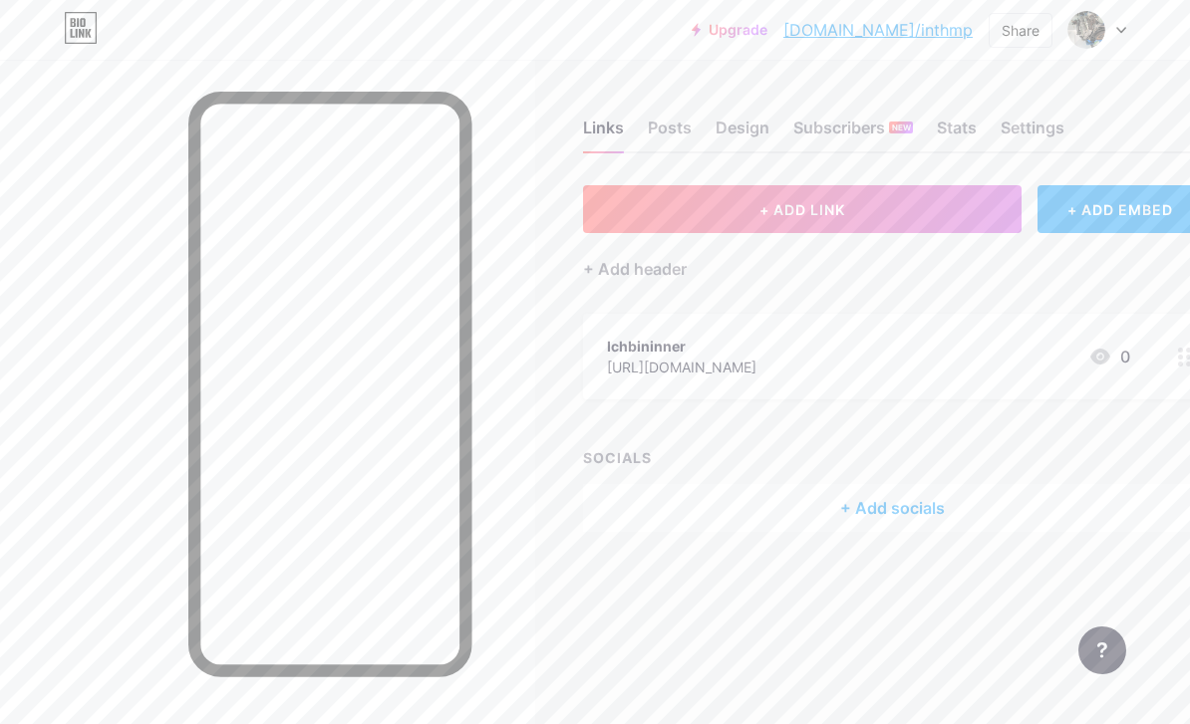
click at [1031, 134] on div "Settings" at bounding box center [1032, 134] width 64 height 36
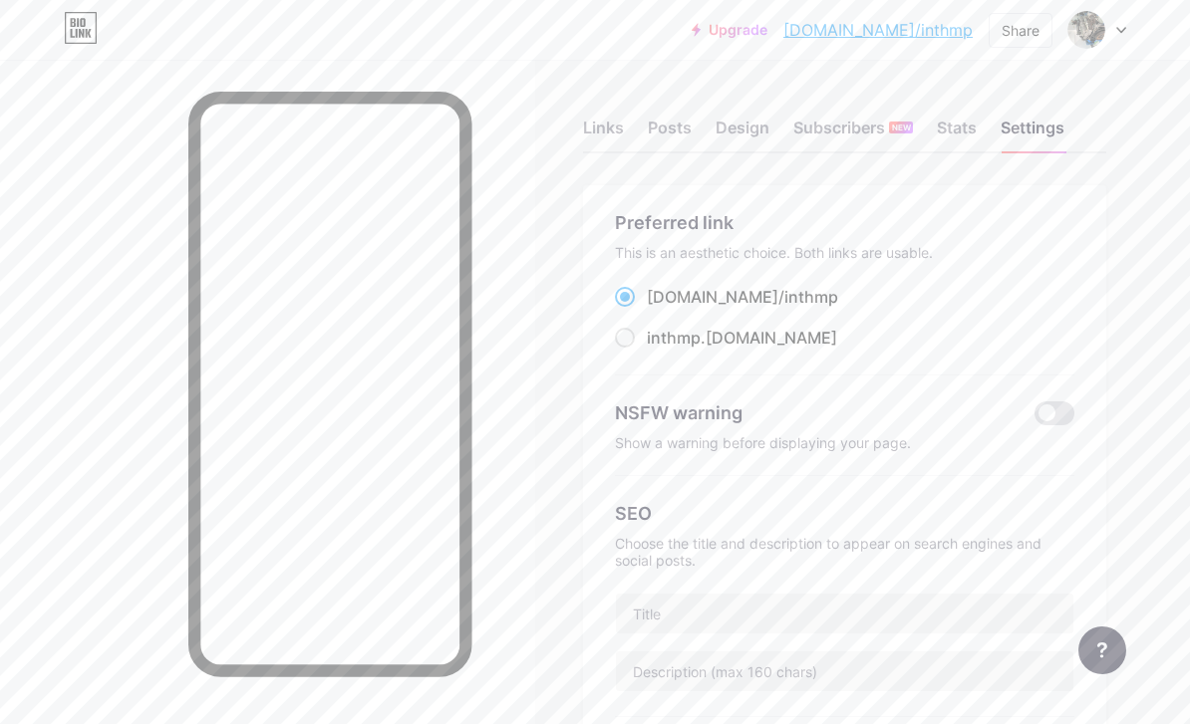
click at [962, 128] on div "Stats" at bounding box center [957, 134] width 40 height 36
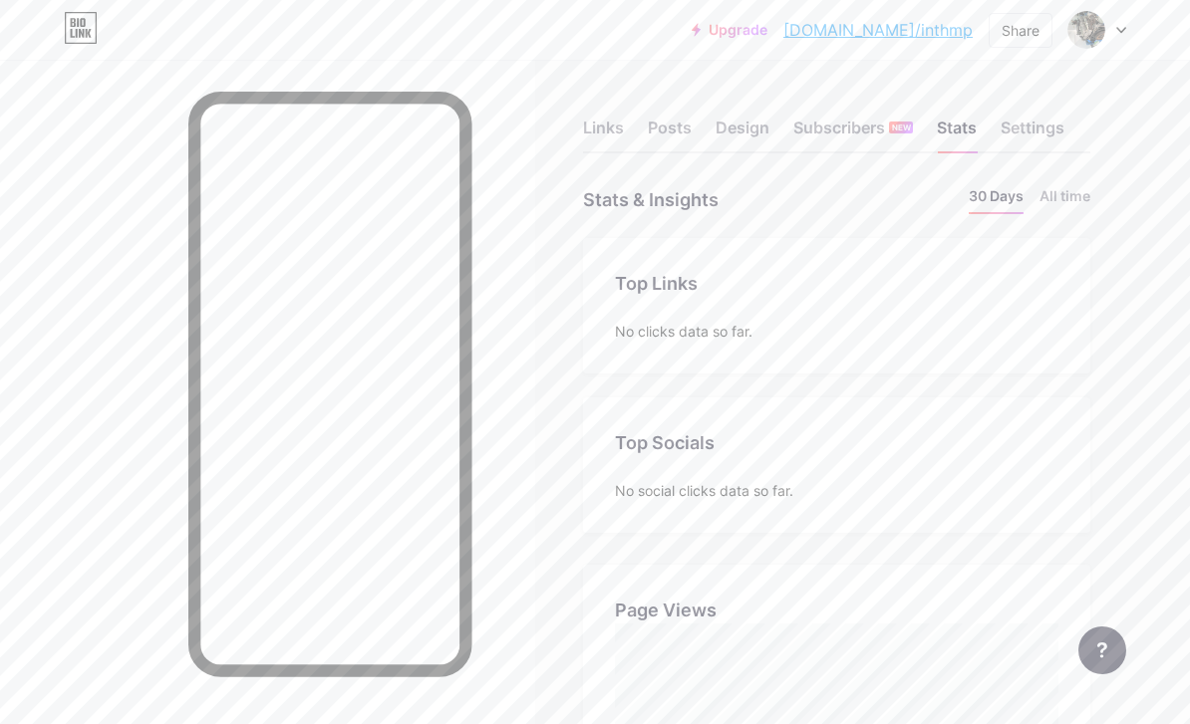
scroll to position [724, 1190]
click at [1103, 36] on div at bounding box center [1097, 30] width 58 height 36
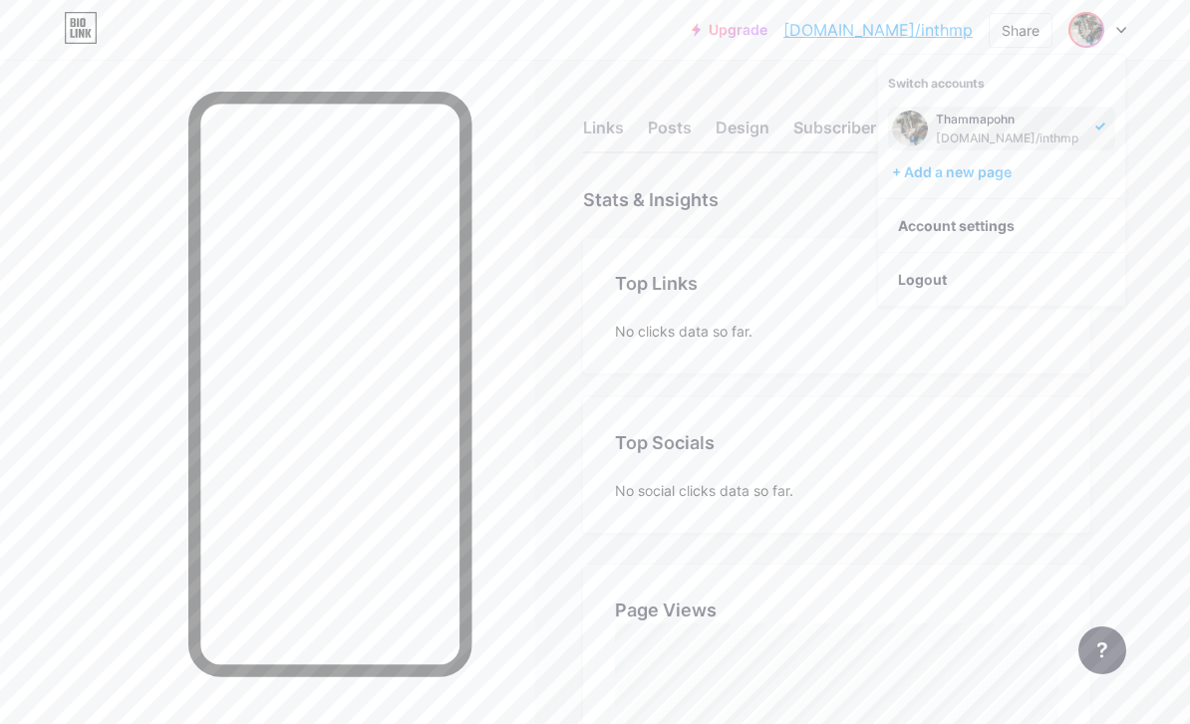
click at [1021, 163] on div "+ Add a new page" at bounding box center [1003, 172] width 223 height 20
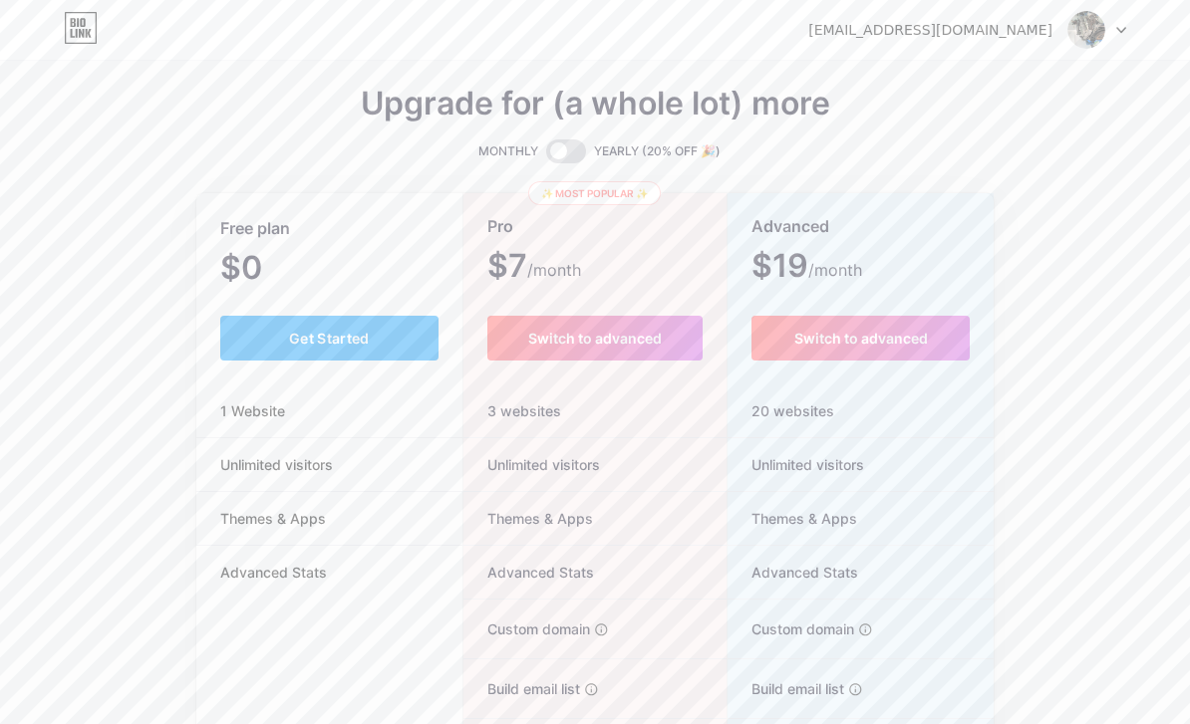
click at [1103, 32] on img at bounding box center [1086, 30] width 38 height 38
click at [1100, 35] on img at bounding box center [1086, 30] width 38 height 38
click at [1092, 28] on img at bounding box center [1086, 30] width 38 height 38
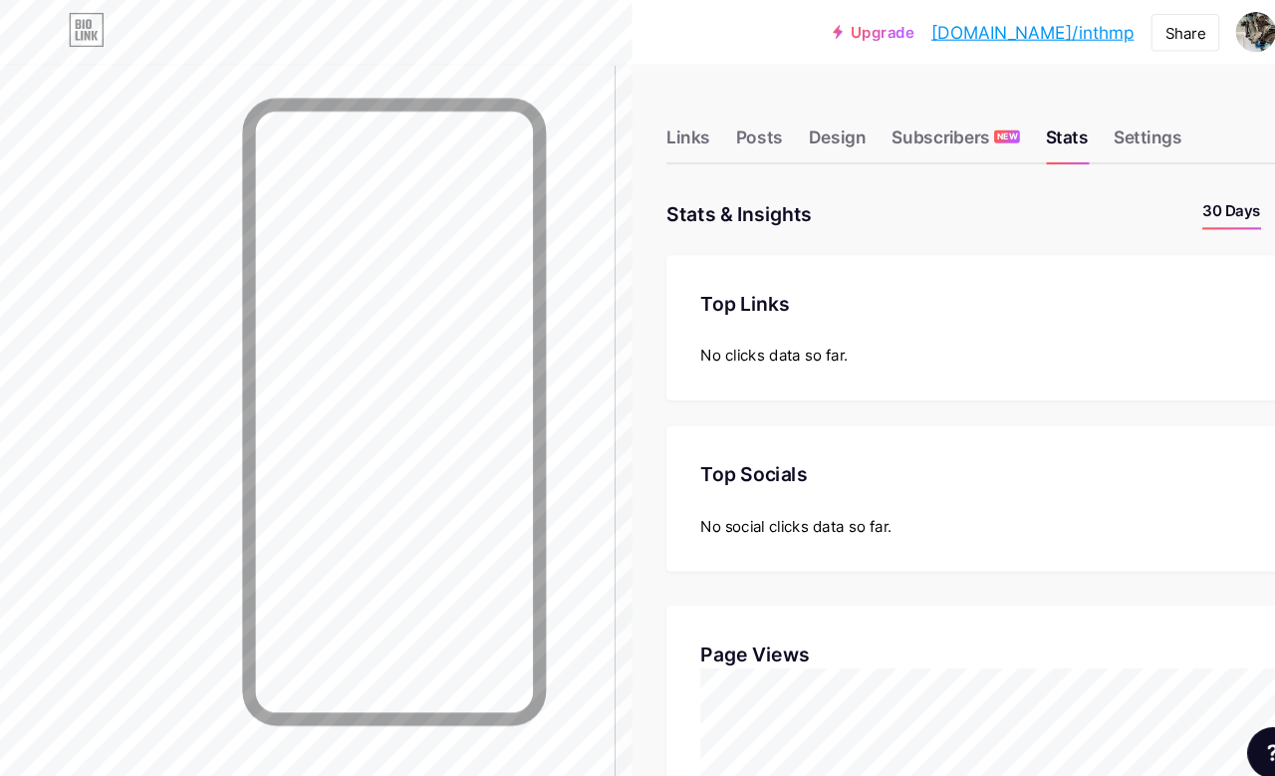
scroll to position [776, 1275]
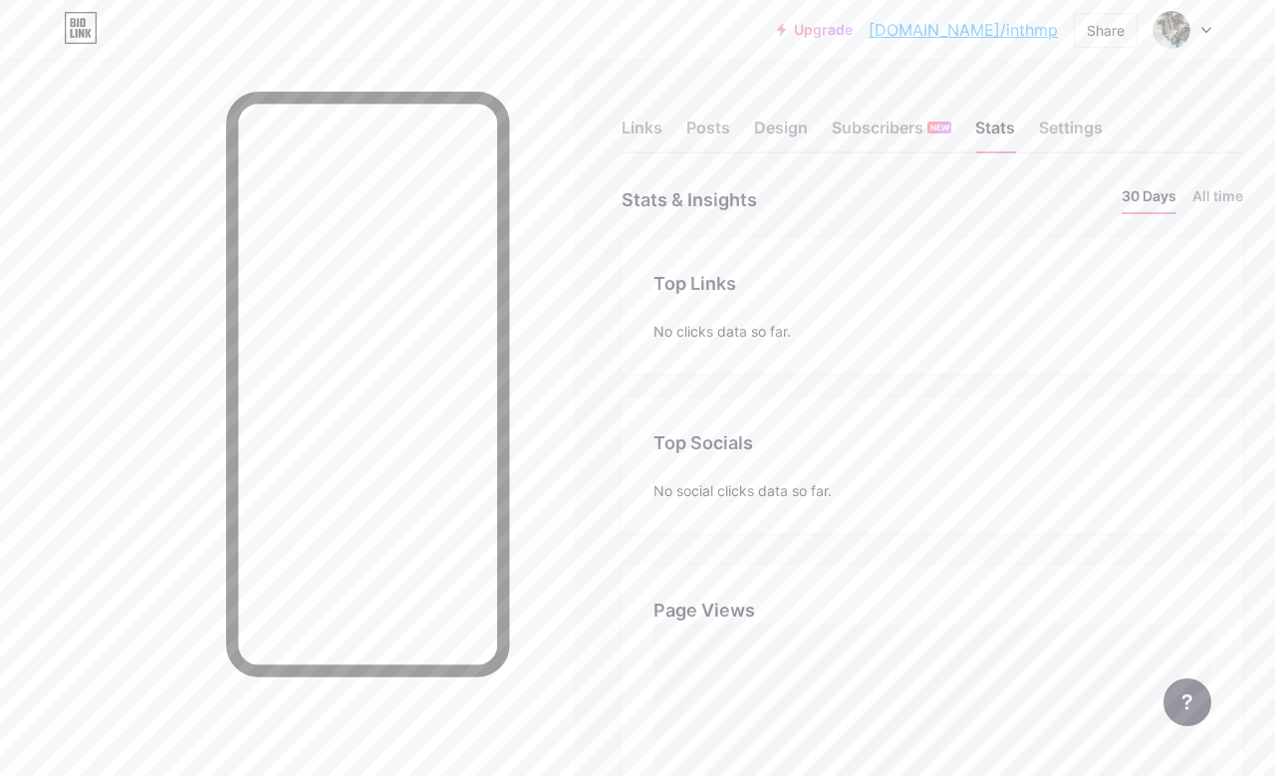
click at [650, 124] on div "Links" at bounding box center [642, 134] width 41 height 36
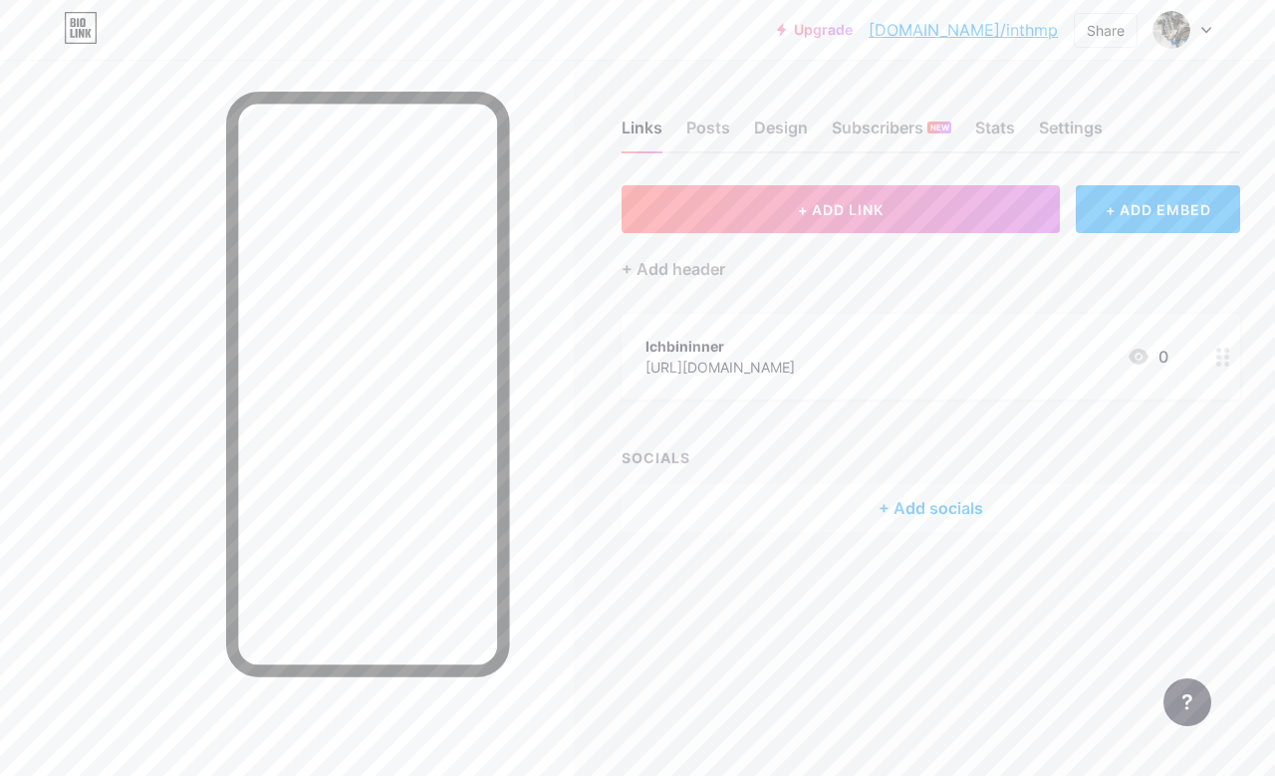
click at [1188, 23] on span at bounding box center [1172, 30] width 38 height 38
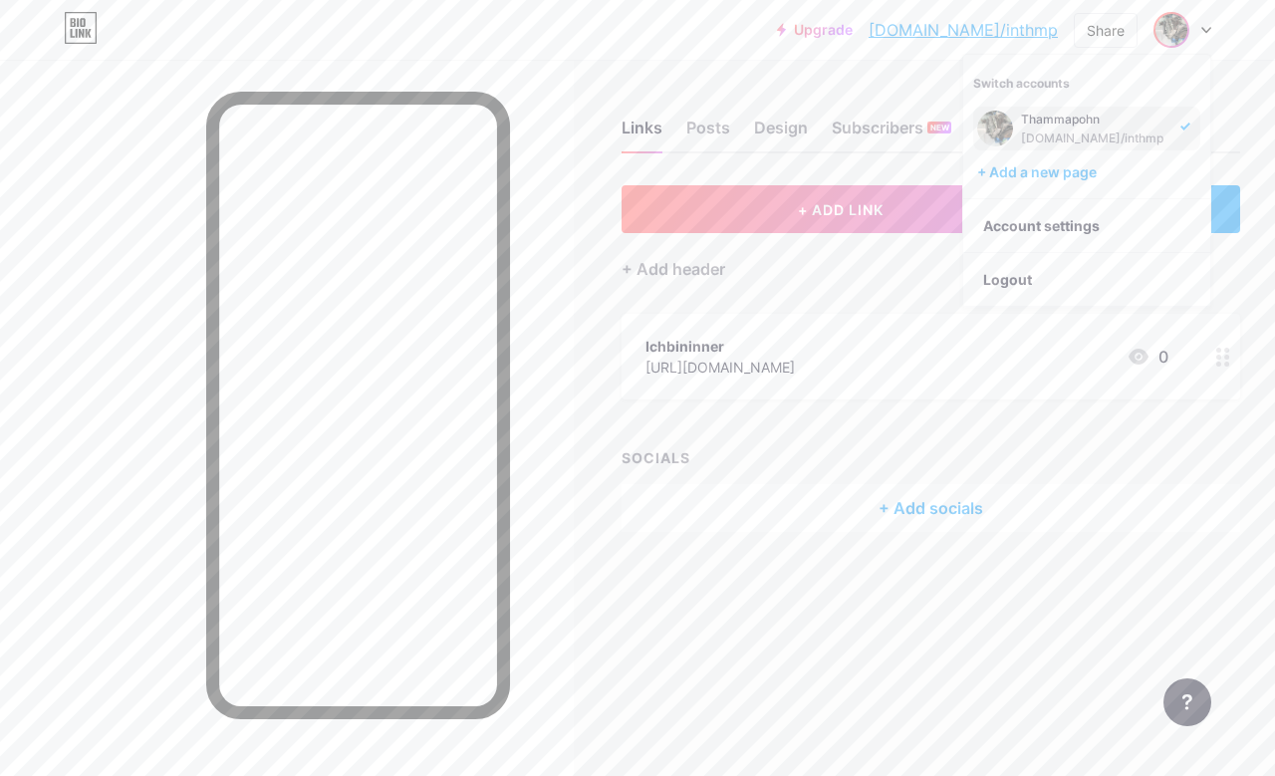
click at [1084, 448] on div "SOCIALS" at bounding box center [931, 457] width 619 height 21
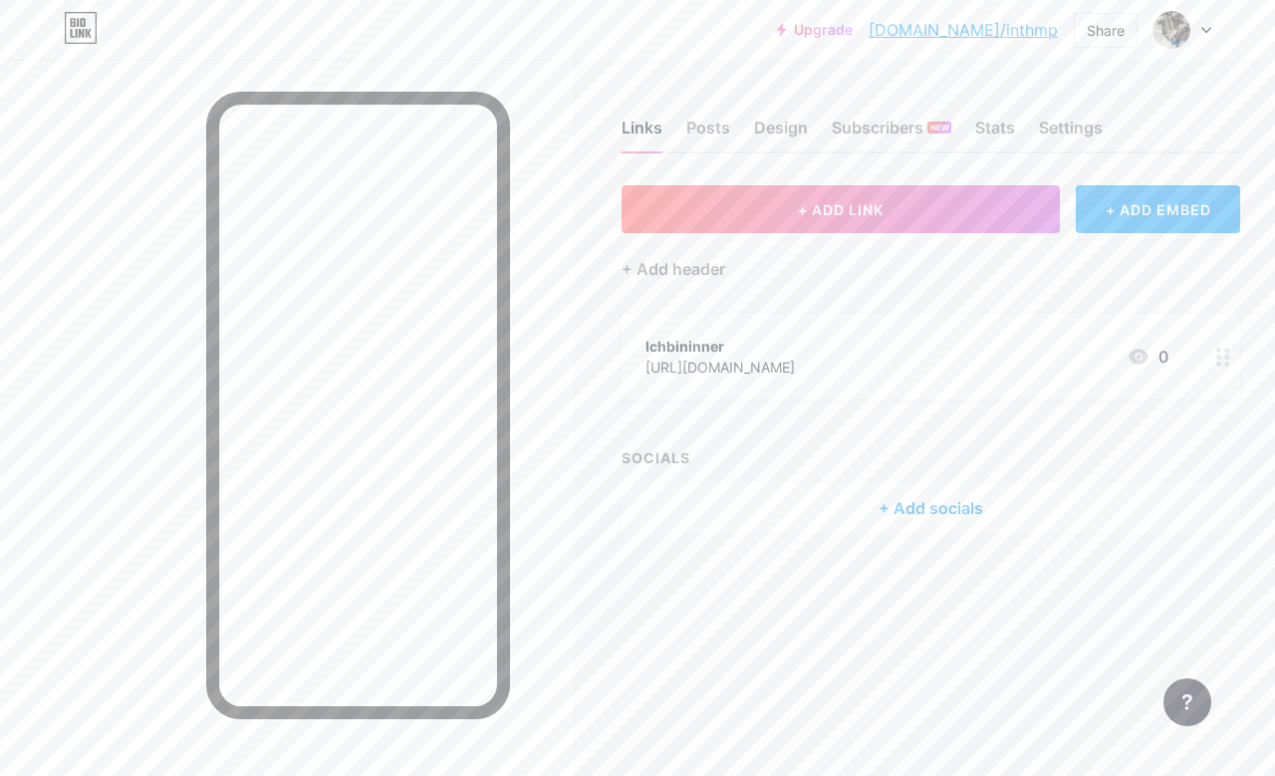
click at [904, 128] on div "Subscribers NEW" at bounding box center [892, 134] width 120 height 36
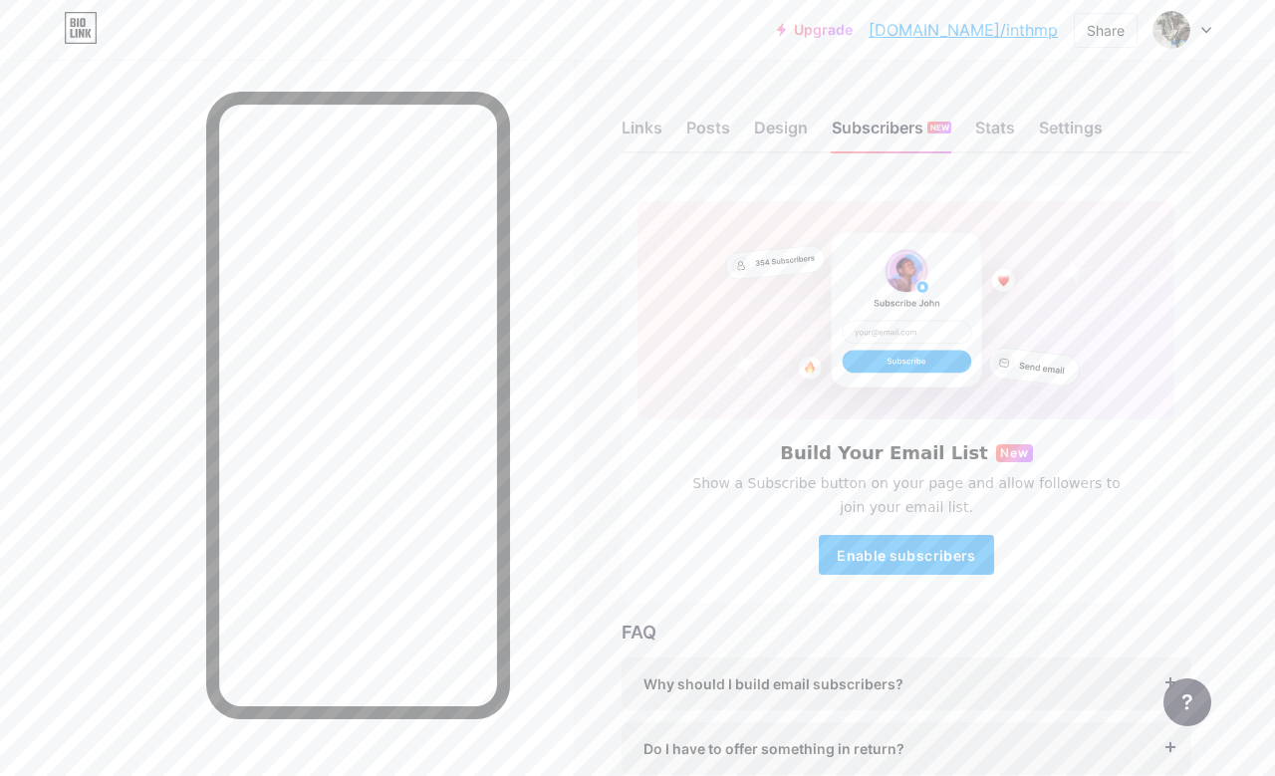
click at [1070, 130] on div "Settings" at bounding box center [1071, 134] width 64 height 36
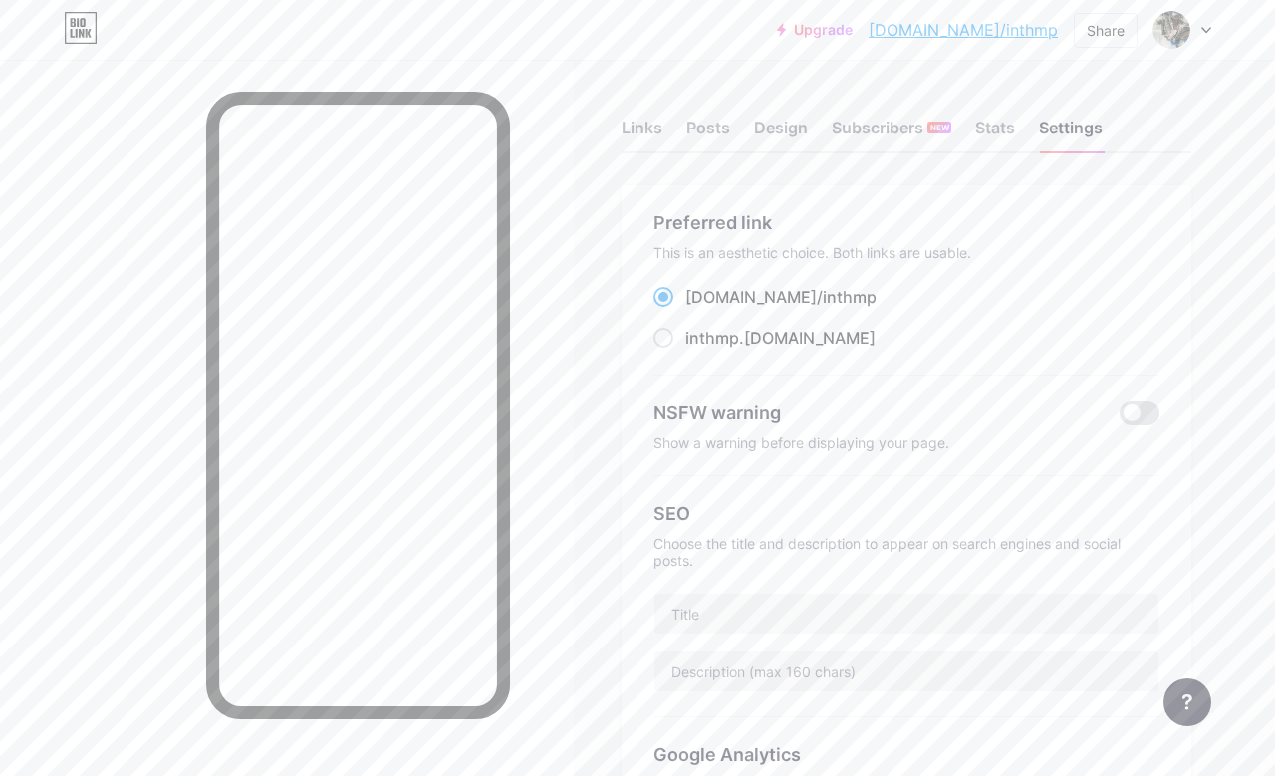
click at [791, 131] on div "Design" at bounding box center [781, 134] width 54 height 36
click at [987, 125] on div "Stats" at bounding box center [996, 134] width 40 height 36
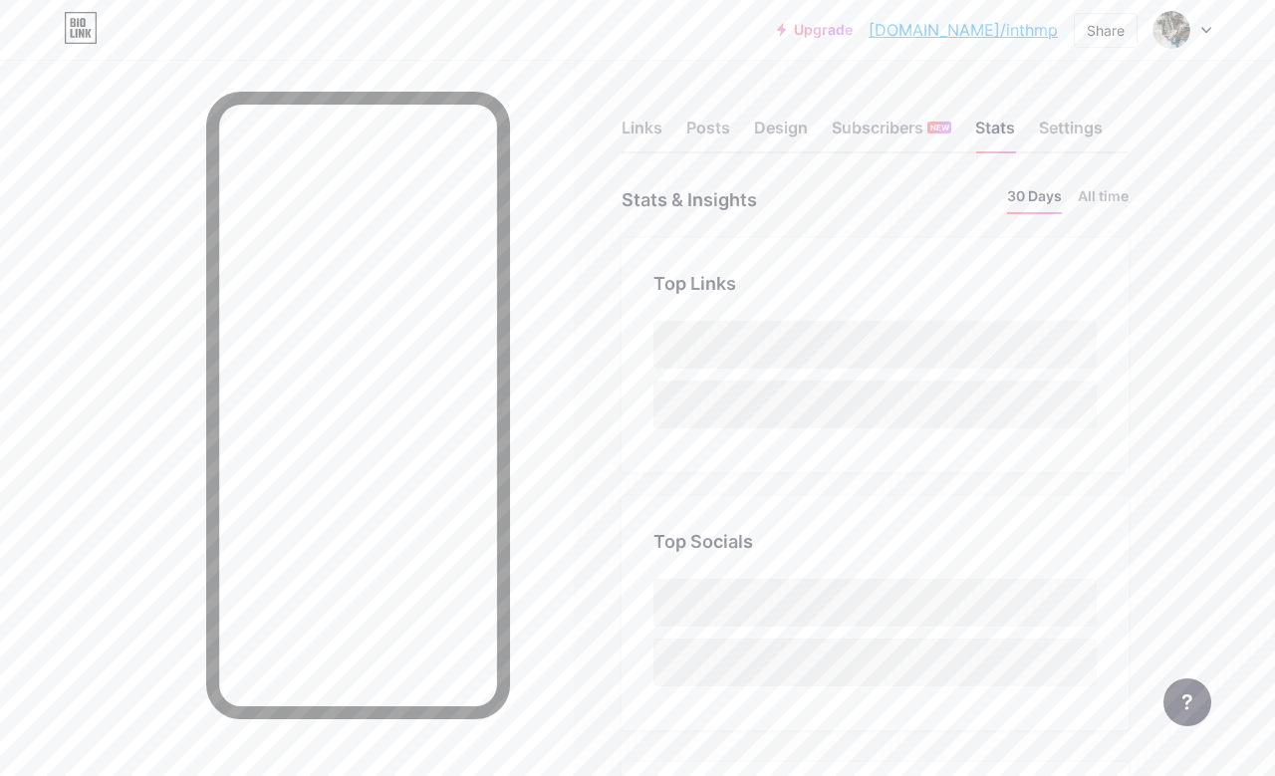
scroll to position [776, 1275]
click at [934, 109] on div "Links Posts Design Subscribers NEW Stats Settings" at bounding box center [875, 119] width 507 height 70
click at [1099, 204] on li "All time" at bounding box center [1103, 199] width 51 height 29
click at [1029, 35] on link "[DOMAIN_NAME]/inthmp" at bounding box center [963, 30] width 189 height 24
click at [1189, 32] on icon at bounding box center [1207, 30] width 10 height 7
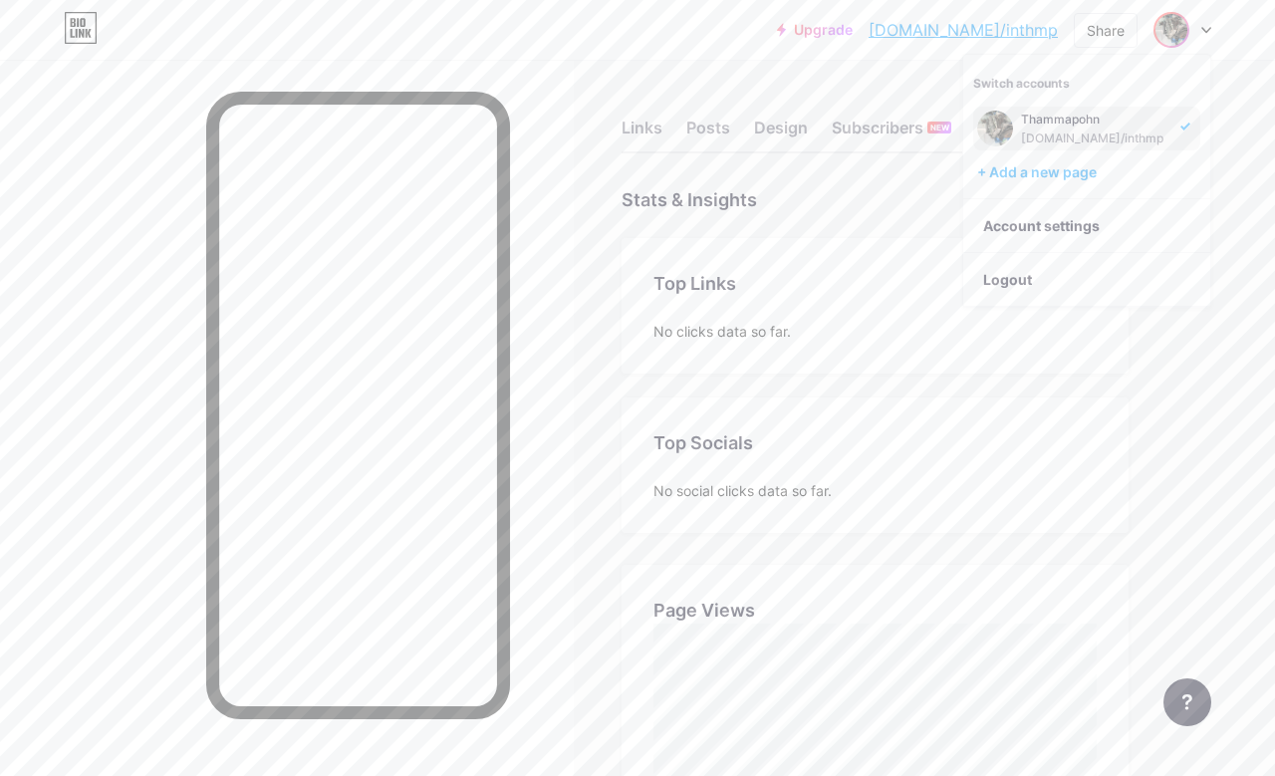
click at [1099, 239] on link "Account settings" at bounding box center [1087, 226] width 247 height 54
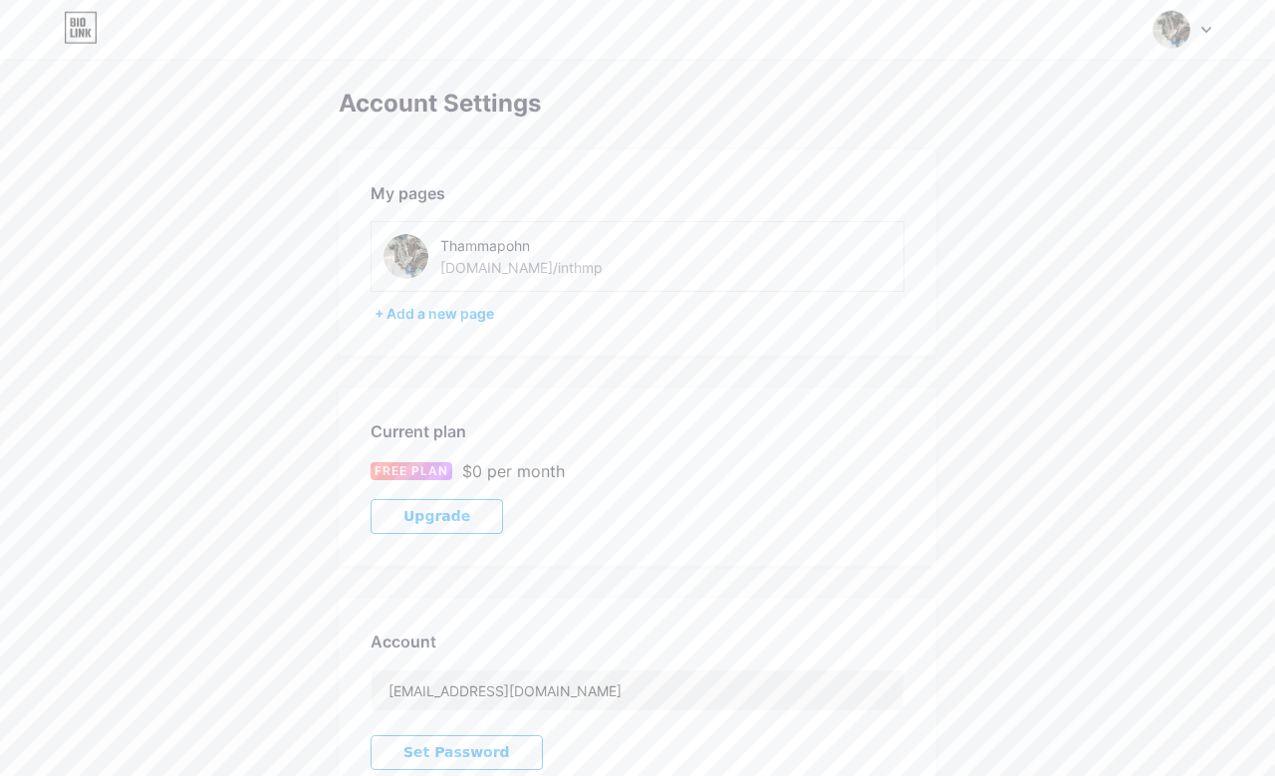
scroll to position [3, 0]
click at [807, 265] on div "Thammapohn [DOMAIN_NAME]/inthmp" at bounding box center [638, 255] width 534 height 71
click at [822, 261] on div "Thammapohn [DOMAIN_NAME]/inthmp" at bounding box center [638, 255] width 534 height 71
click at [829, 251] on div "Thammapohn [DOMAIN_NAME]/inthmp" at bounding box center [638, 255] width 534 height 71
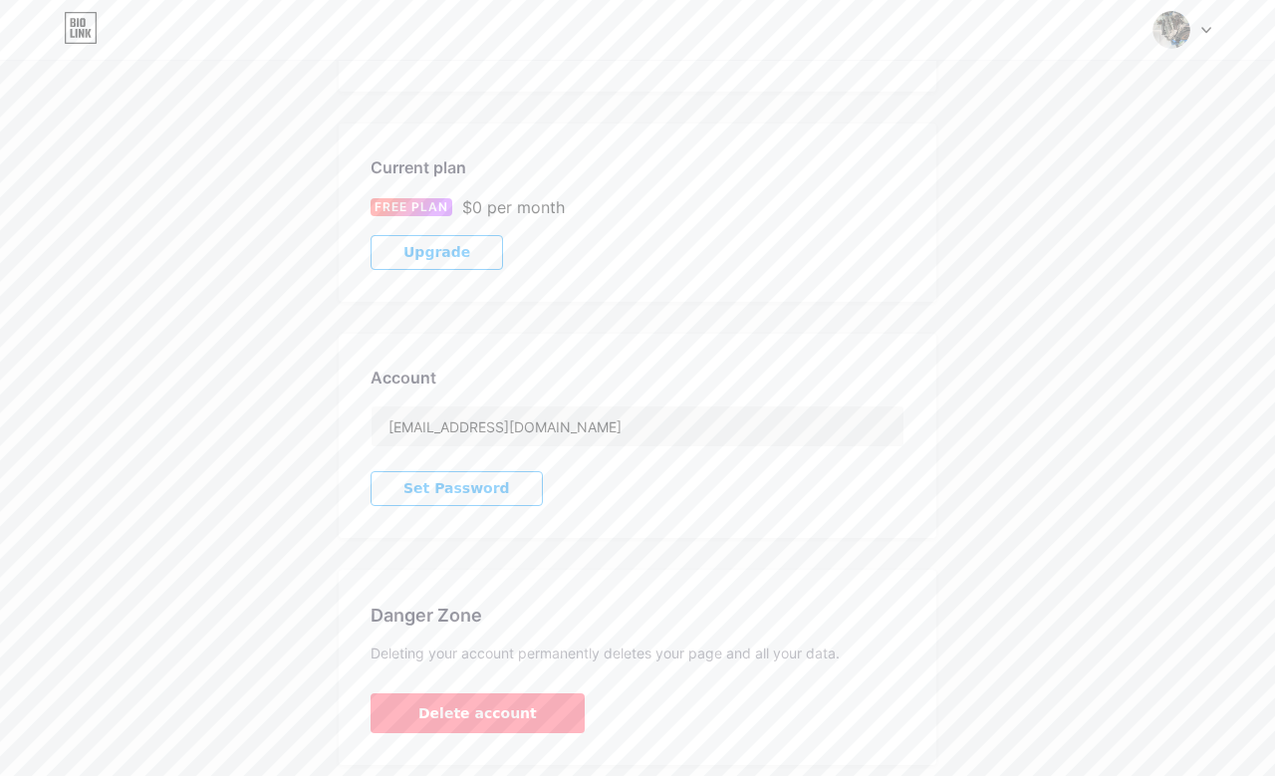
scroll to position [266, 0]
click at [407, 721] on button "Delete account" at bounding box center [478, 714] width 214 height 40
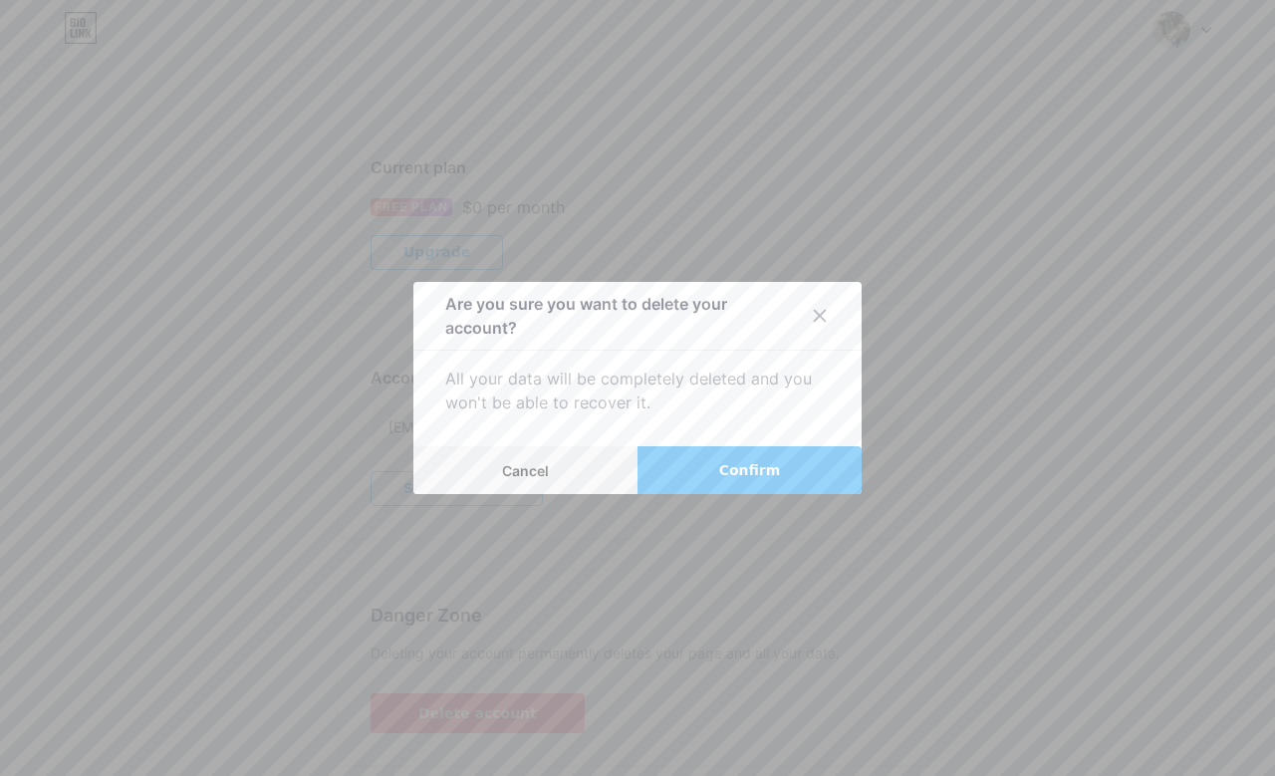
click at [763, 481] on span "Confirm" at bounding box center [750, 470] width 62 height 21
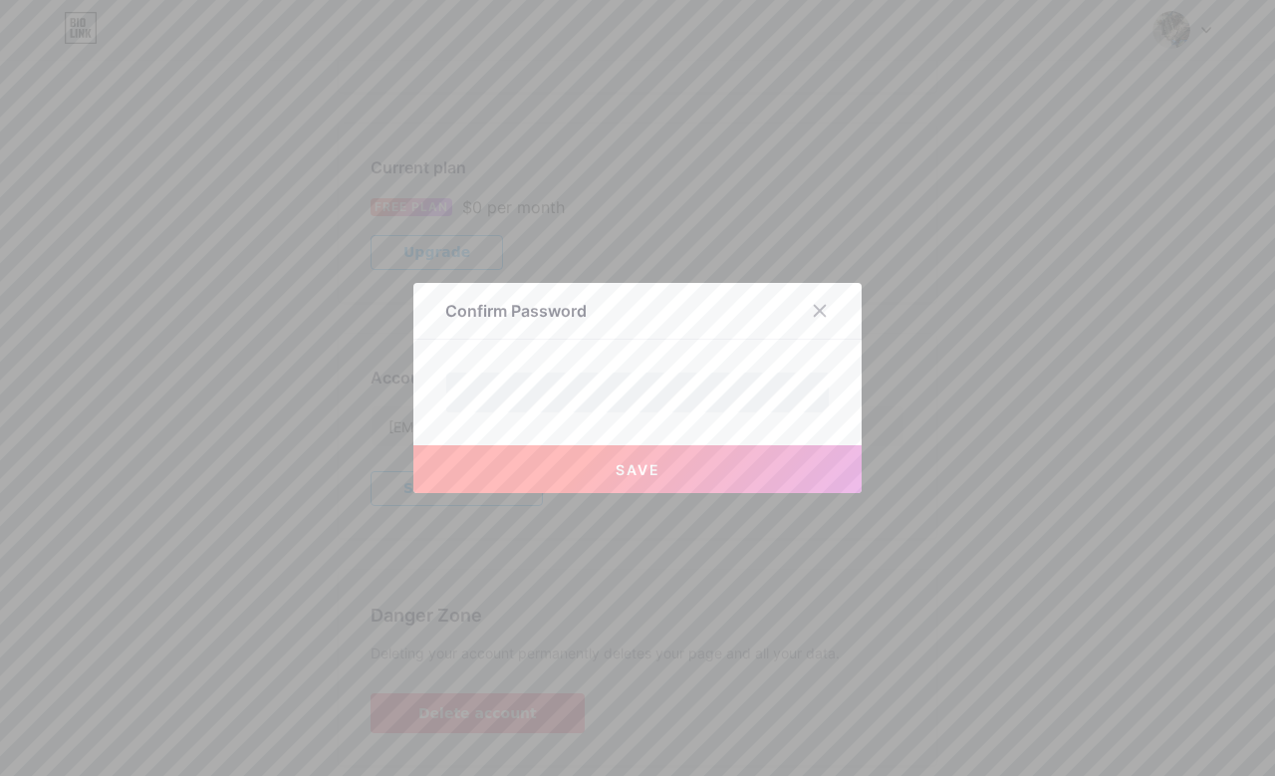
click at [791, 493] on button "Save" at bounding box center [638, 469] width 448 height 48
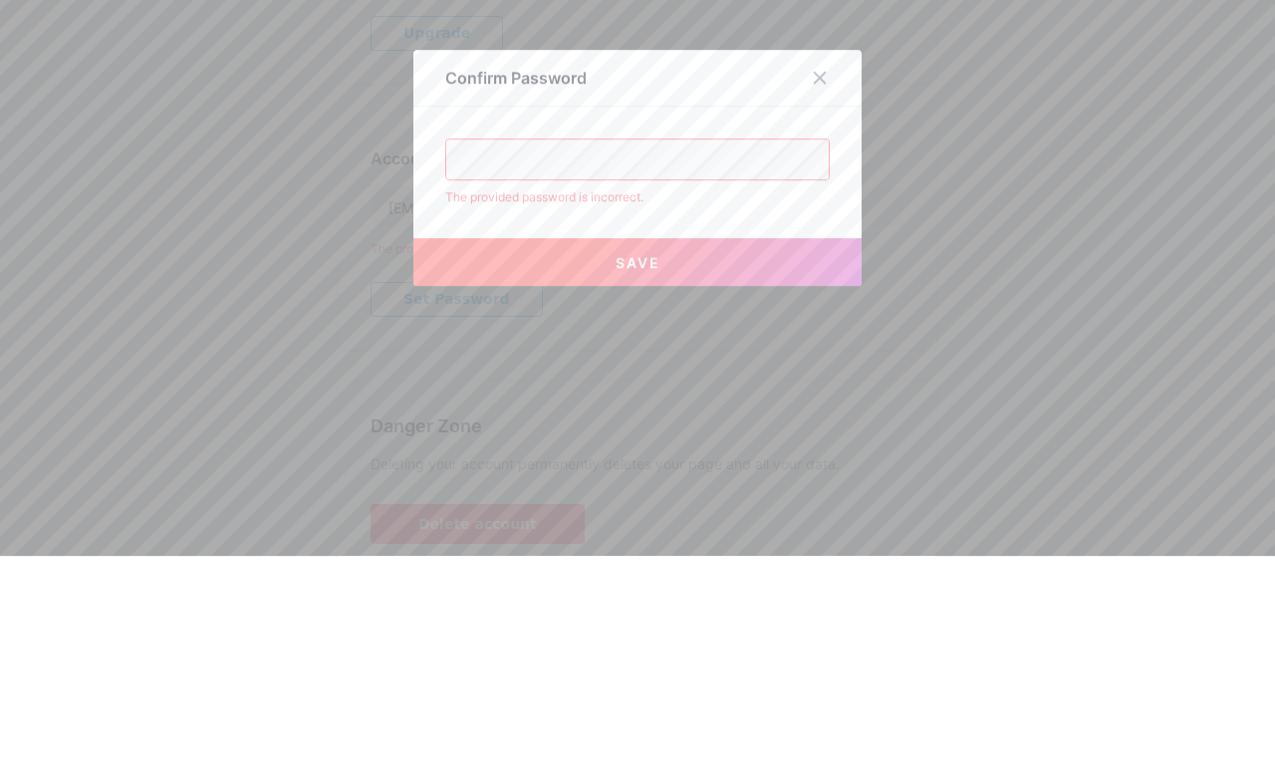
scroll to position [297, 0]
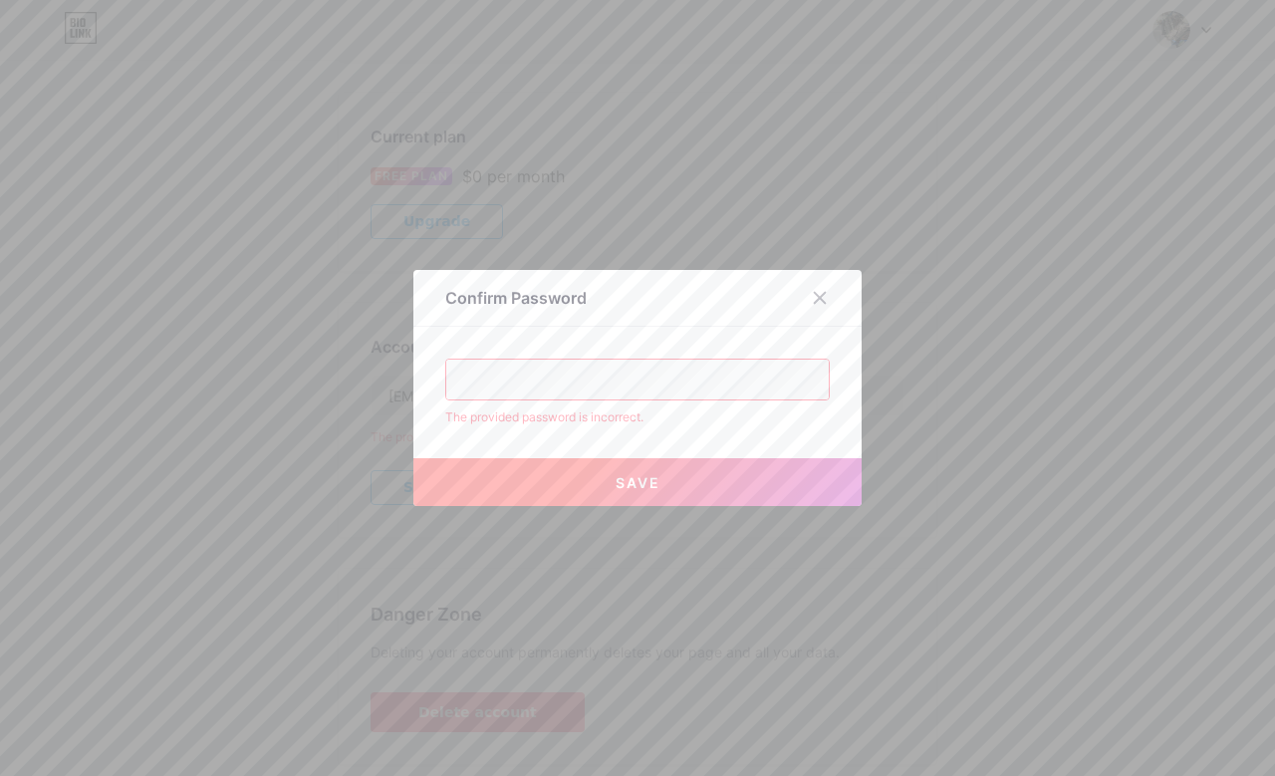
click at [727, 506] on button "Save" at bounding box center [638, 482] width 448 height 48
click at [465, 506] on button "Save" at bounding box center [638, 482] width 448 height 48
click at [821, 306] on icon at bounding box center [820, 298] width 16 height 16
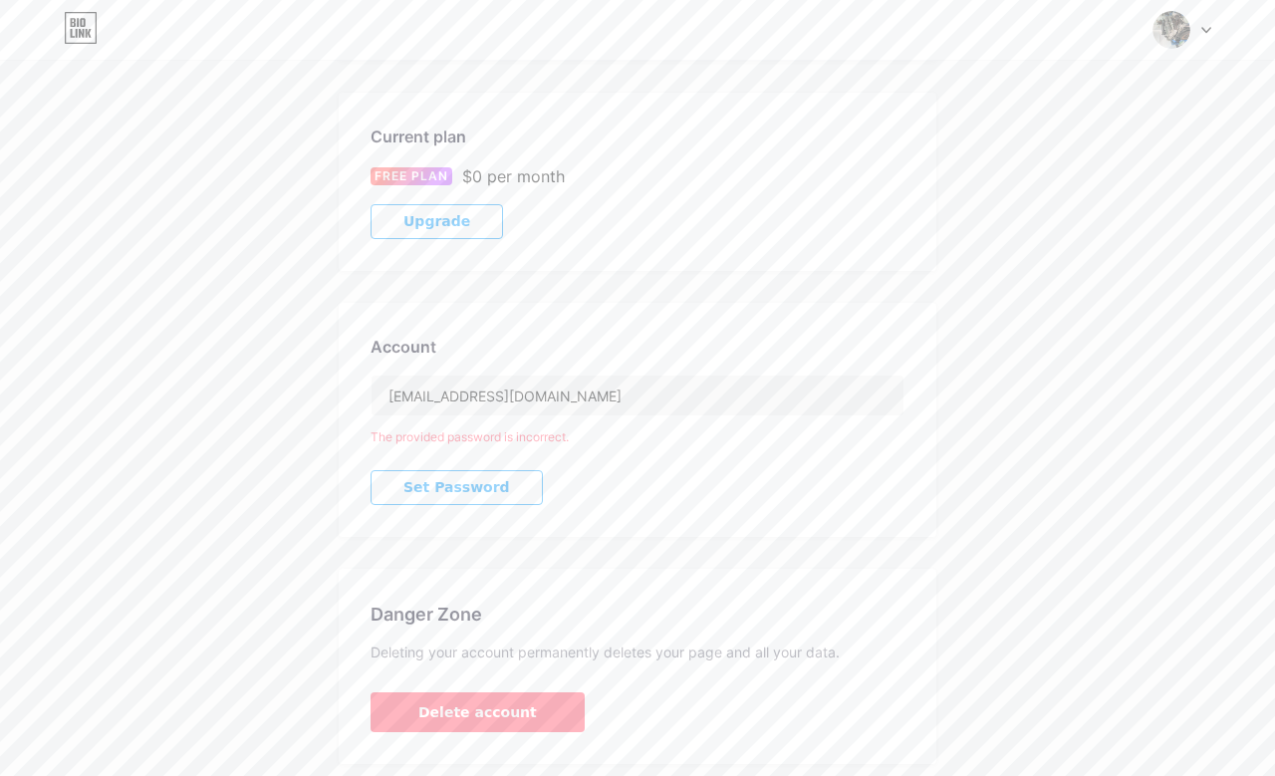
click at [1189, 41] on div at bounding box center [1183, 30] width 58 height 36
click at [589, 497] on div "Account [EMAIL_ADDRESS][DOMAIN_NAME] The provided password is incorrect. Set Pa…" at bounding box center [638, 420] width 598 height 234
click at [526, 498] on button "Set Password" at bounding box center [457, 487] width 172 height 35
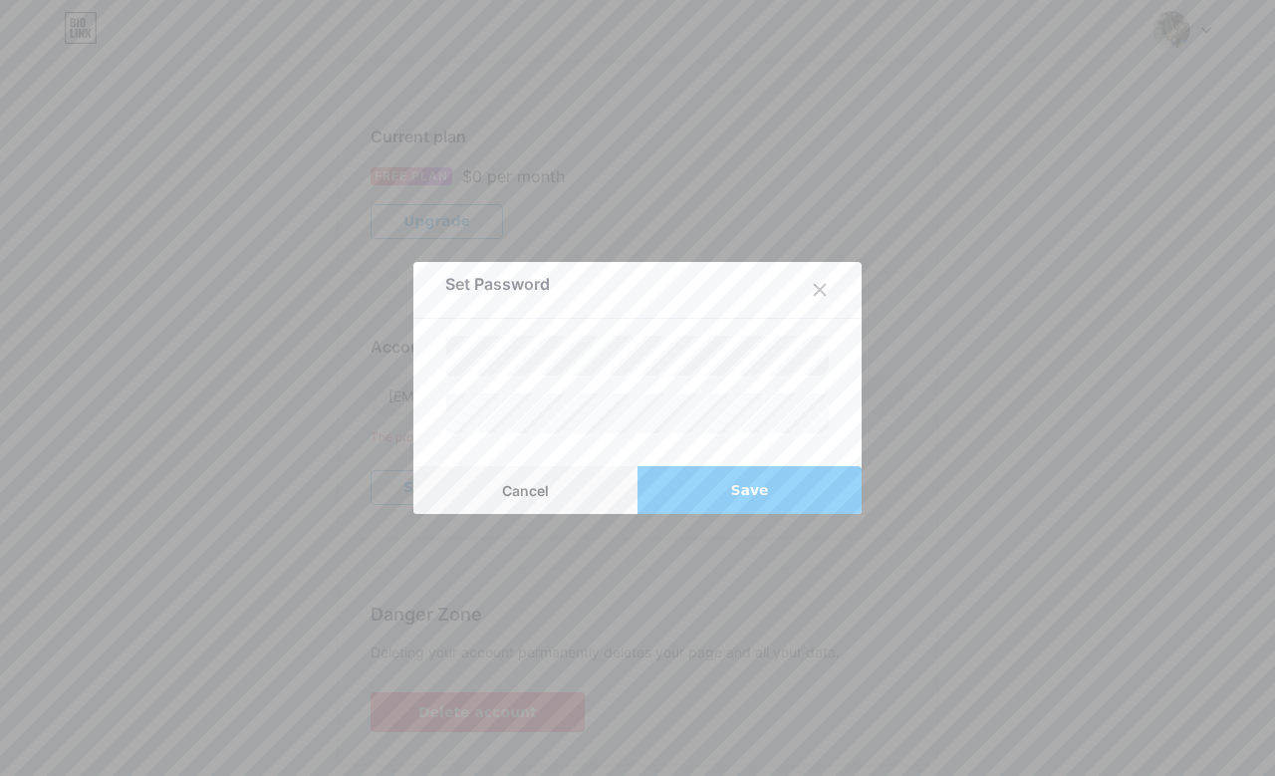
click at [833, 308] on div at bounding box center [820, 290] width 36 height 36
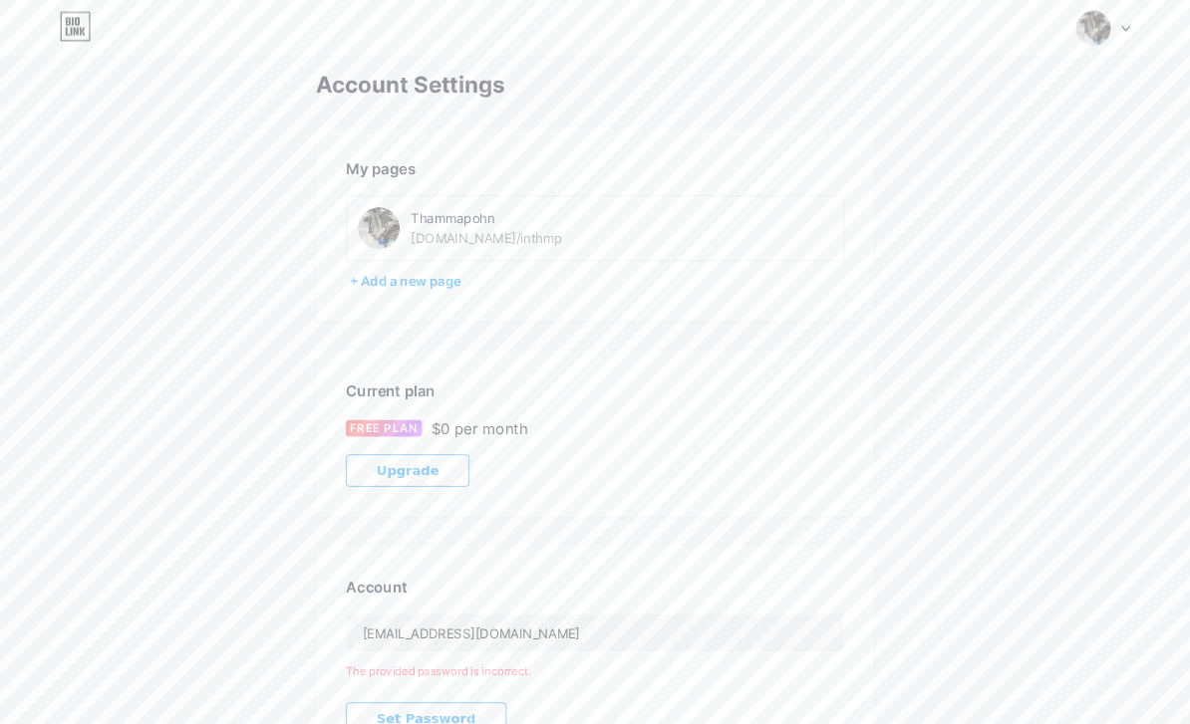
scroll to position [0, 0]
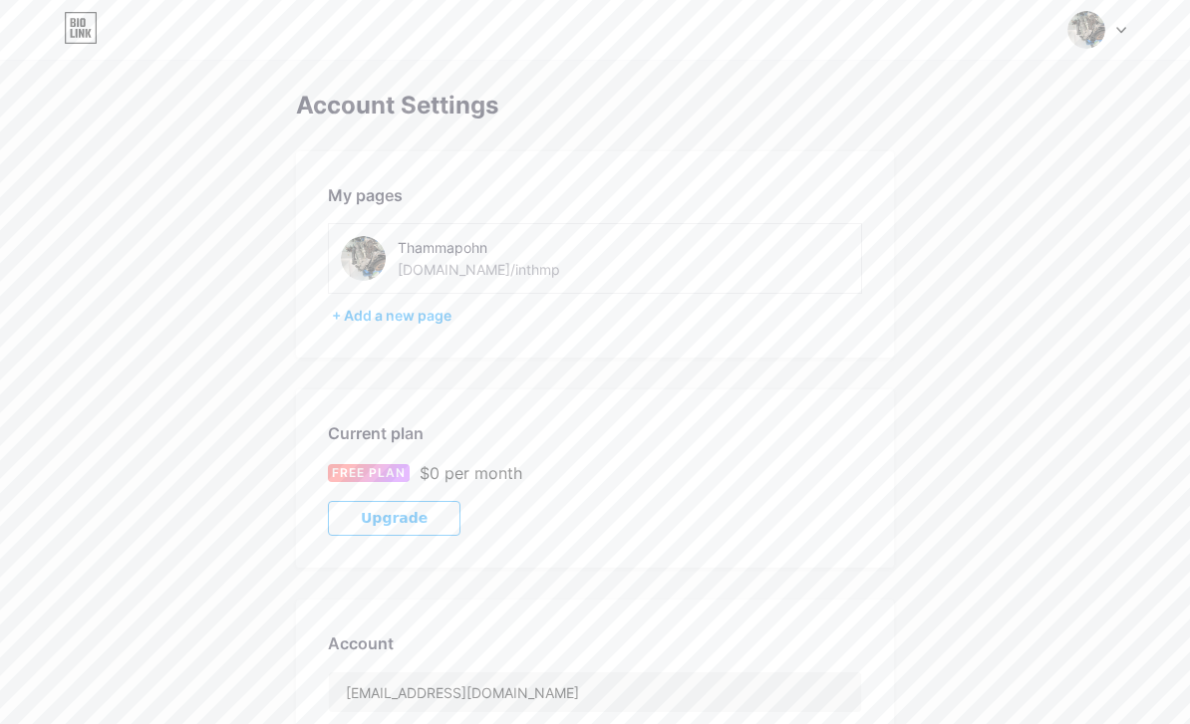
click at [439, 321] on div "+ Add a new page" at bounding box center [597, 316] width 530 height 20
click at [1124, 28] on icon at bounding box center [1121, 30] width 8 height 5
click at [987, 230] on link "Dashboard" at bounding box center [1001, 226] width 247 height 54
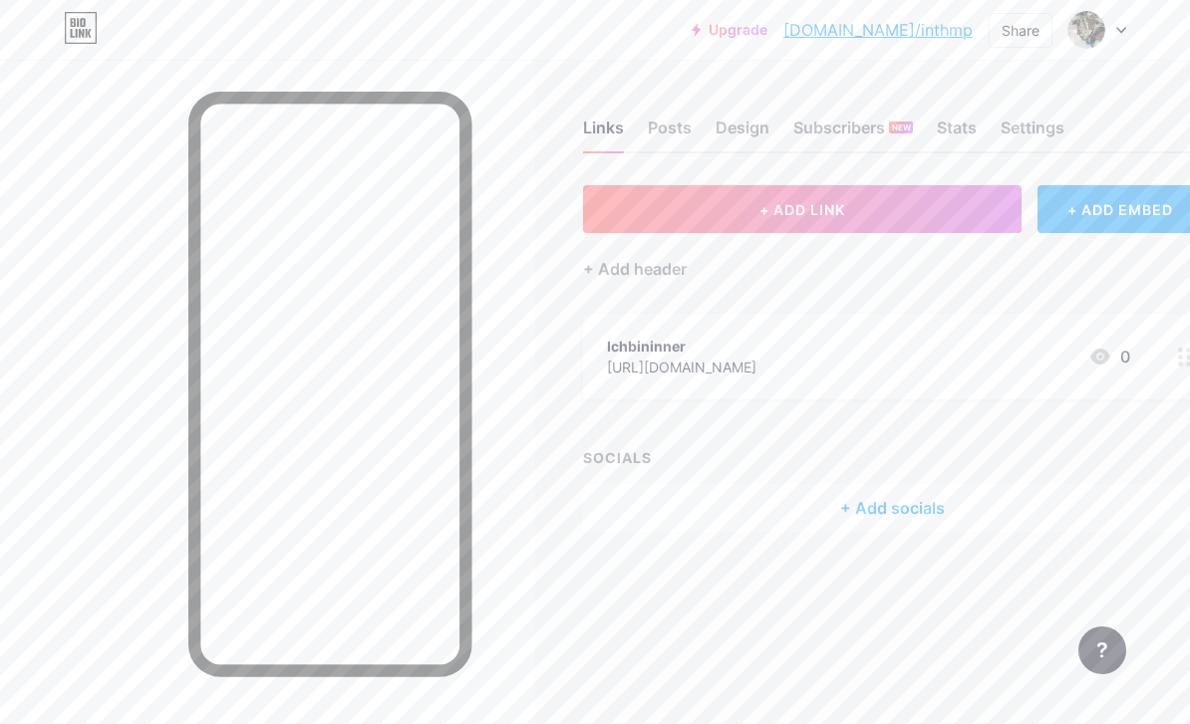
click at [750, 130] on div "Design" at bounding box center [742, 134] width 54 height 36
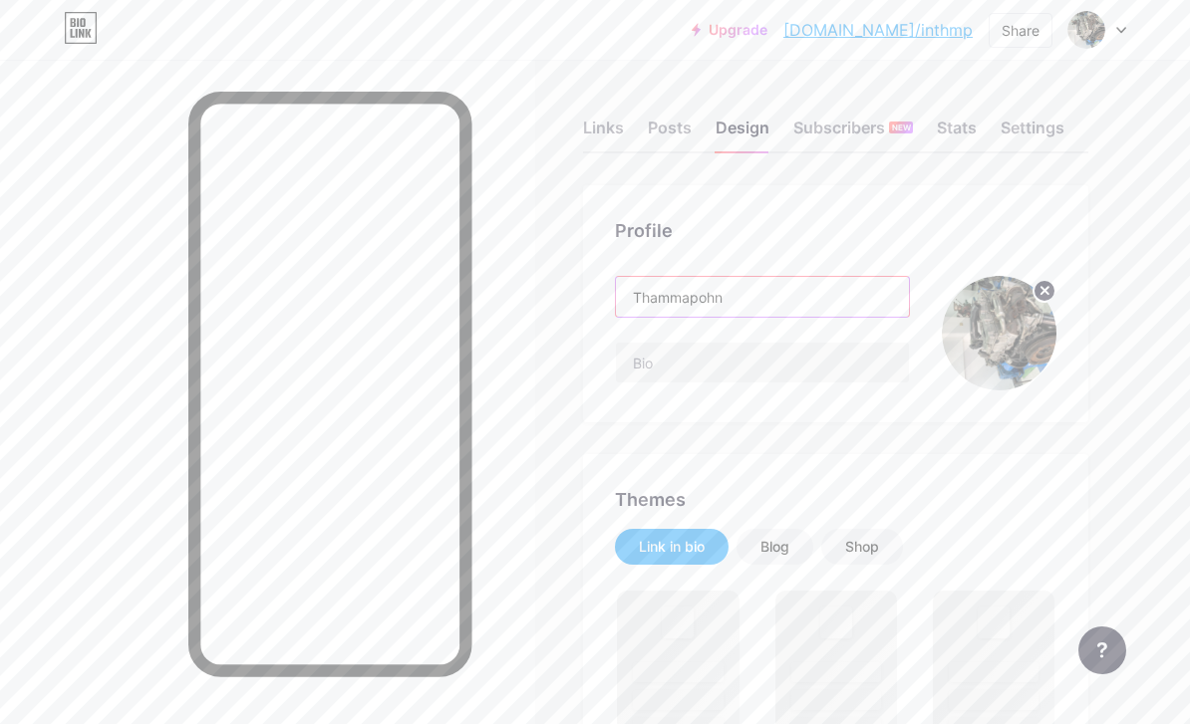
click at [842, 294] on input "Thammapohn" at bounding box center [762, 297] width 293 height 40
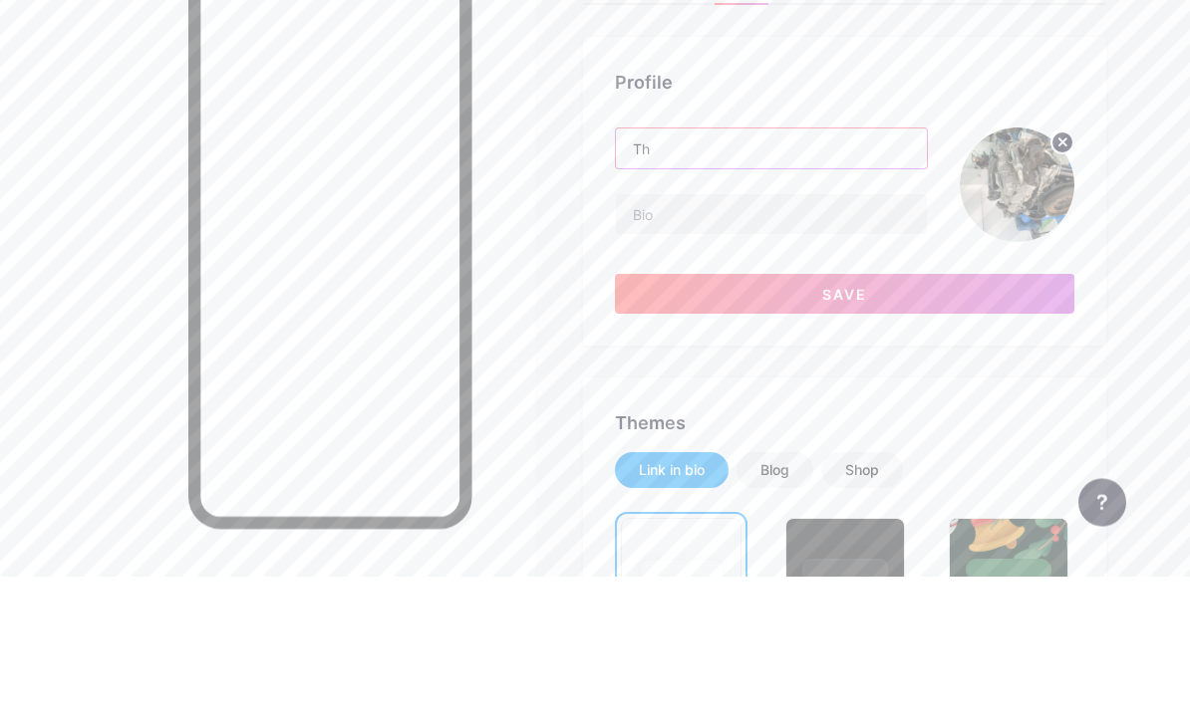
type input "T"
